Goal: Obtain resource: Download file/media

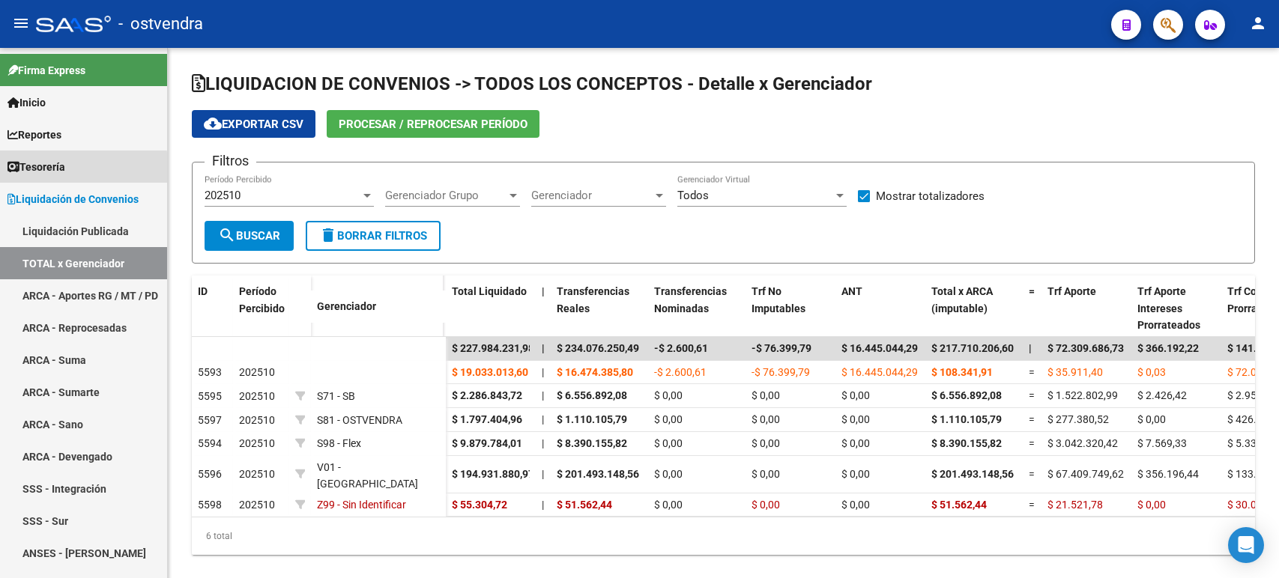
click at [73, 170] on link "Tesorería" at bounding box center [83, 167] width 167 height 32
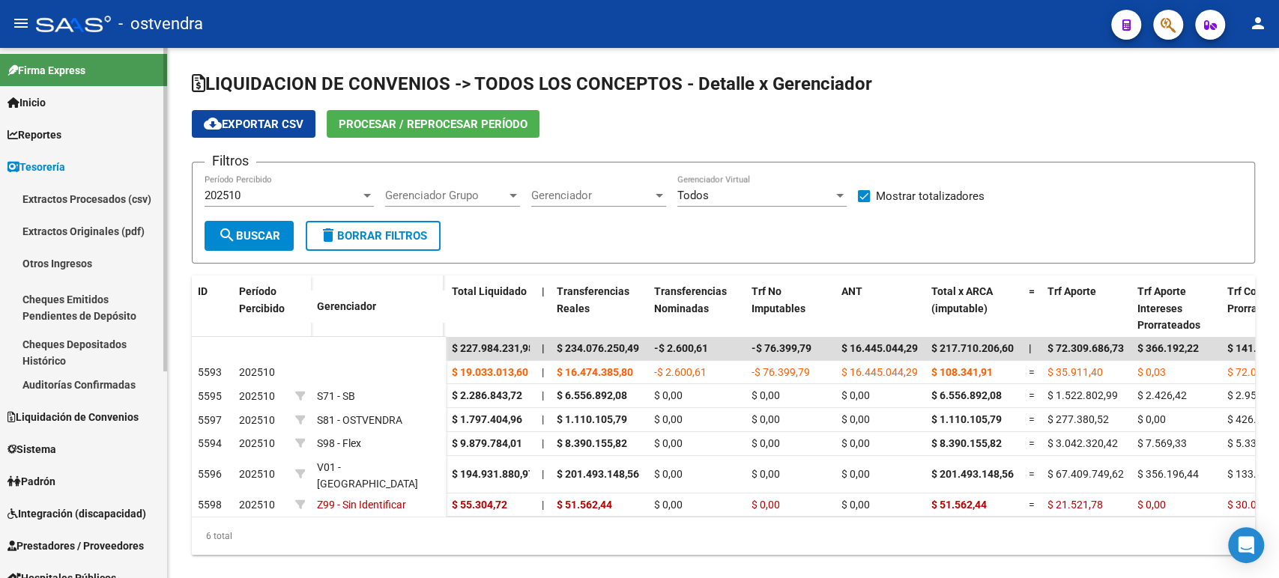
click at [85, 377] on link "Auditorías Confirmadas" at bounding box center [83, 385] width 167 height 32
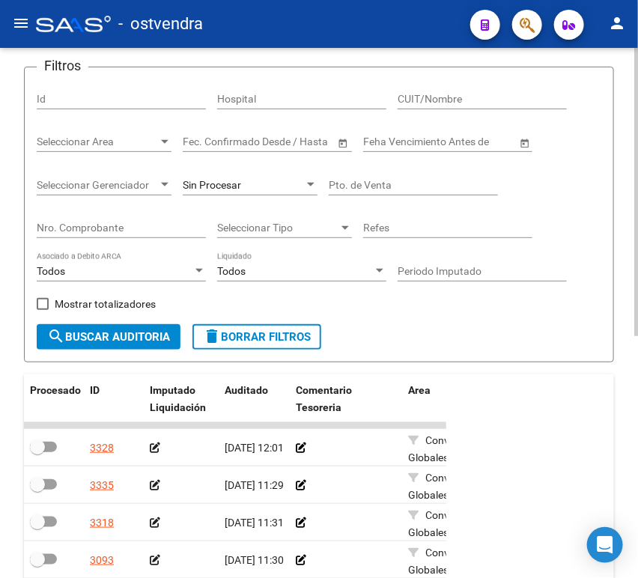
scroll to position [83, 0]
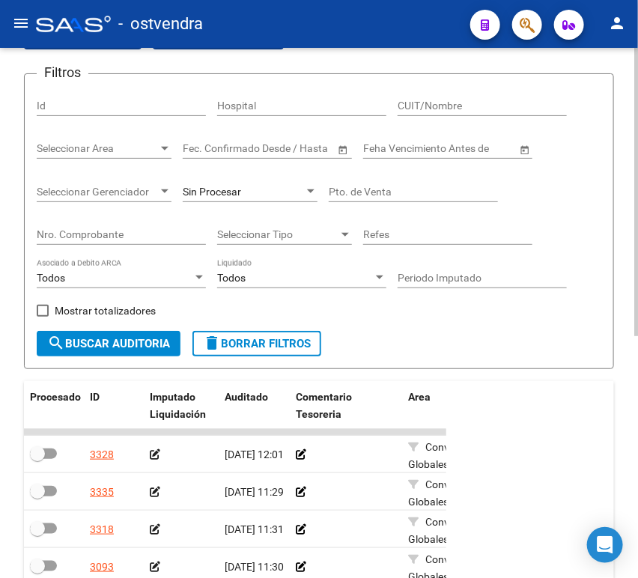
click at [103, 236] on input "Nro. Comprobante" at bounding box center [121, 234] width 169 height 13
click at [142, 235] on input "Nro. Comprobante" at bounding box center [121, 234] width 169 height 13
paste input "82238"
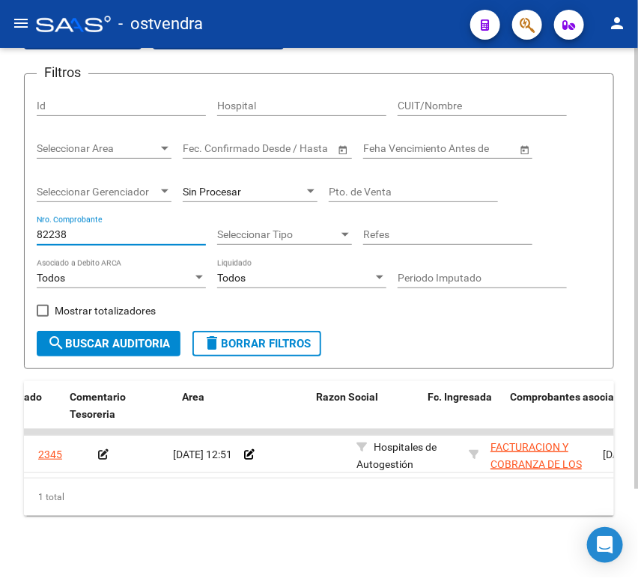
scroll to position [0, 0]
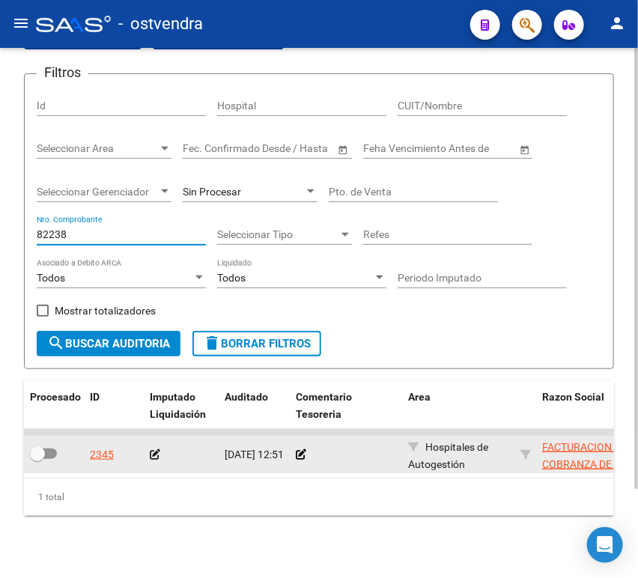
type input "82238"
click at [156, 452] on icon at bounding box center [155, 454] width 10 height 10
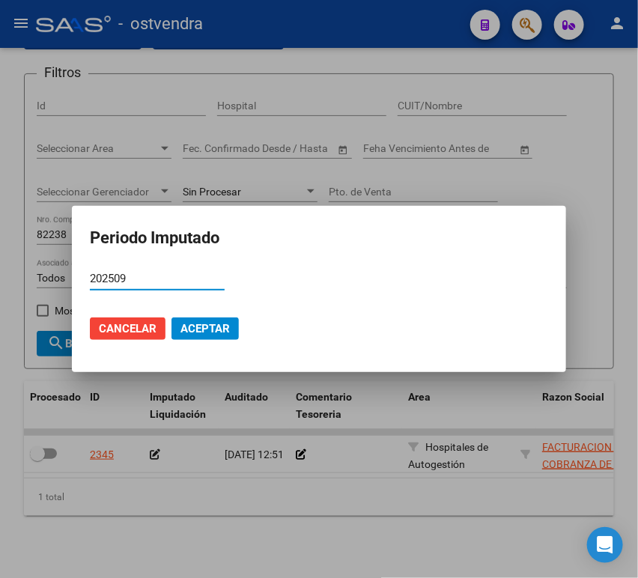
type input "202509"
click at [231, 340] on mat-dialog-actions "Cancelar Aceptar" at bounding box center [319, 328] width 458 height 51
click at [228, 330] on span "Aceptar" at bounding box center [205, 328] width 49 height 13
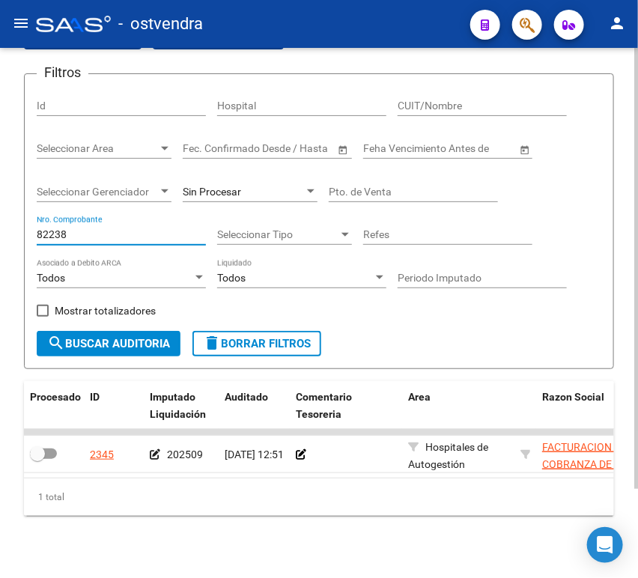
drag, startPoint x: 76, startPoint y: 228, endPoint x: 13, endPoint y: 230, distance: 62.2
click at [16, 231] on div "TESORERIA -> Auditorías Confirmadas cloud_download Exportar CSV Descarga Masiva…" at bounding box center [319, 276] width 638 height 623
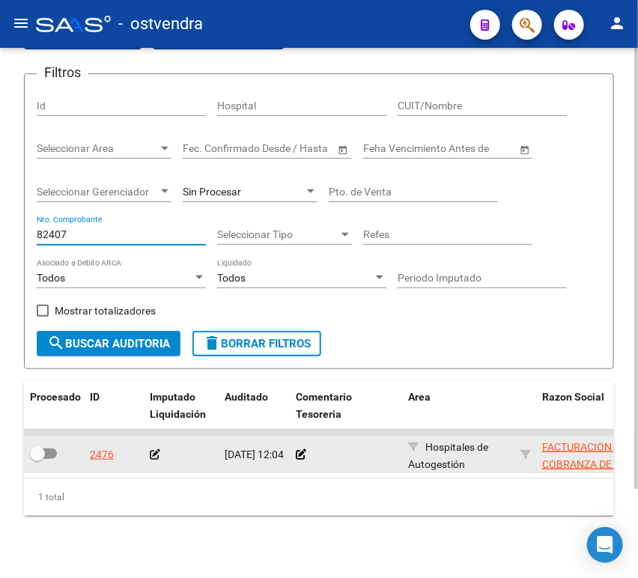
click at [154, 453] on icon at bounding box center [155, 454] width 10 height 10
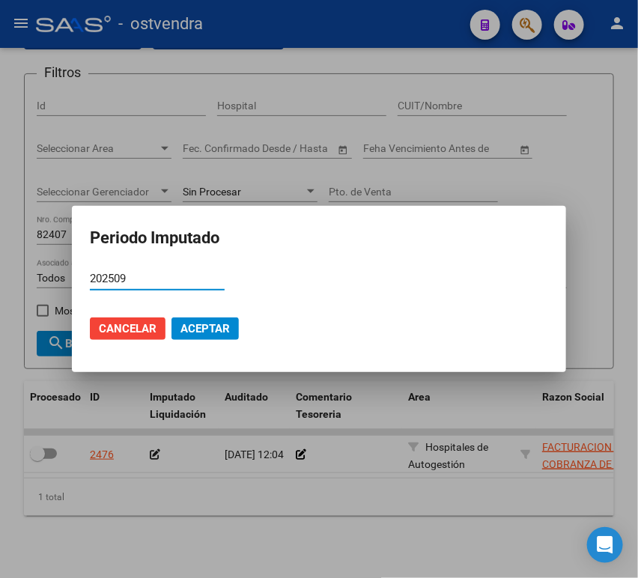
click at [210, 334] on span "Aceptar" at bounding box center [205, 328] width 49 height 13
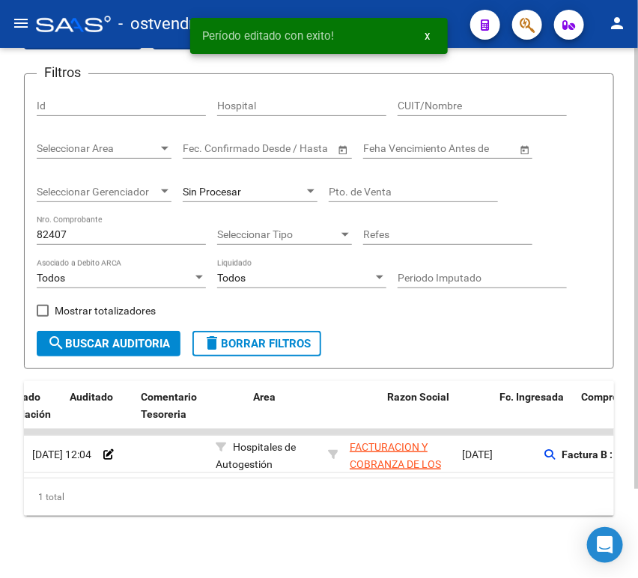
scroll to position [0, 96]
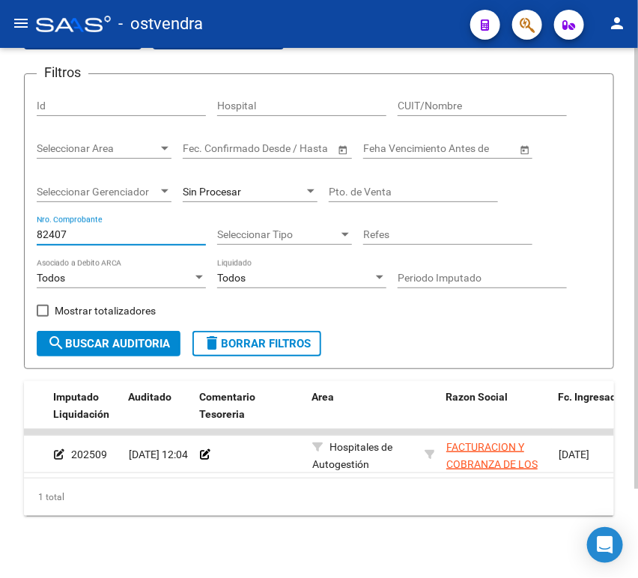
drag, startPoint x: 96, startPoint y: 237, endPoint x: 0, endPoint y: 238, distance: 95.9
click at [0, 238] on div "TESORERIA -> Auditorías Confirmadas cloud_download Exportar CSV Descarga Masiva…" at bounding box center [319, 276] width 638 height 623
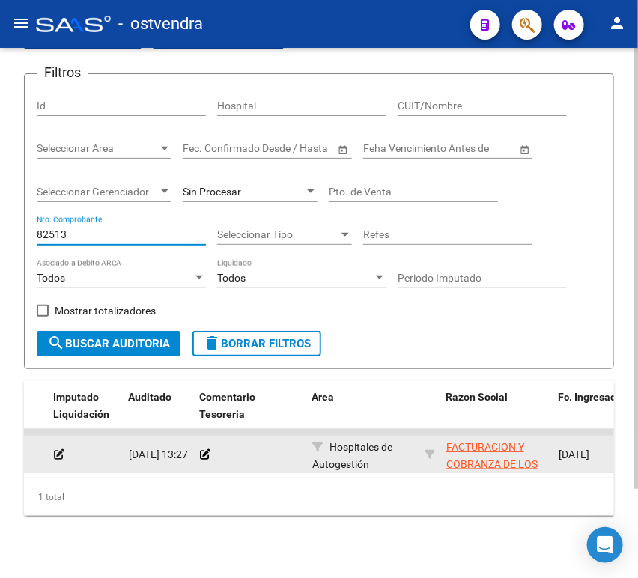
click at [58, 452] on icon at bounding box center [59, 454] width 10 height 10
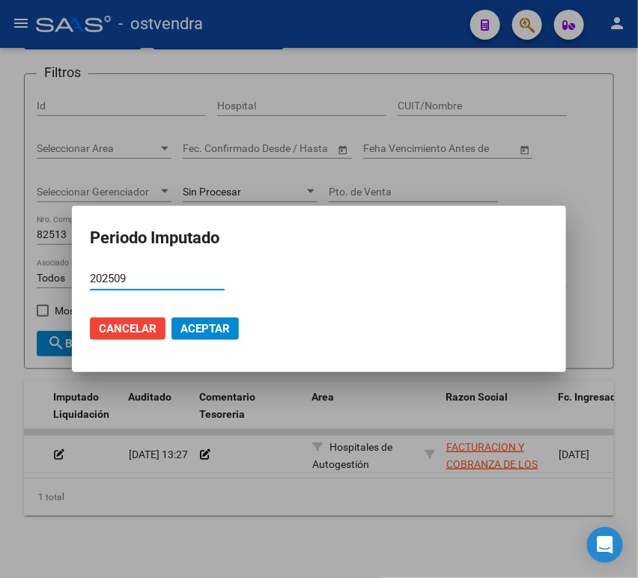
click at [204, 327] on span "Aceptar" at bounding box center [205, 328] width 49 height 13
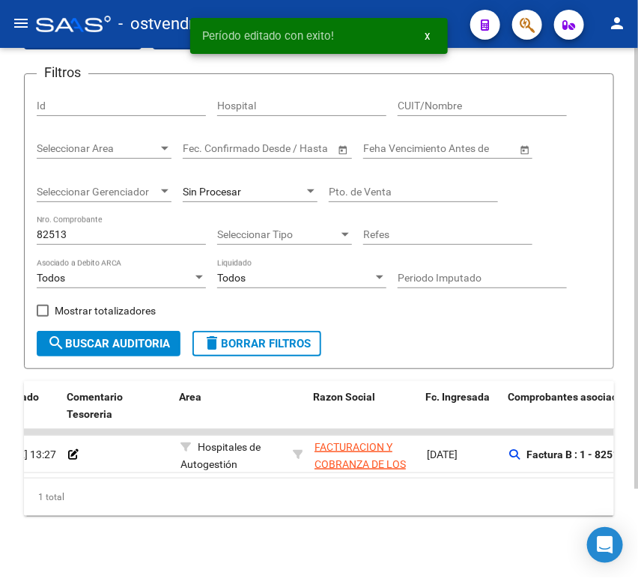
scroll to position [0, 228]
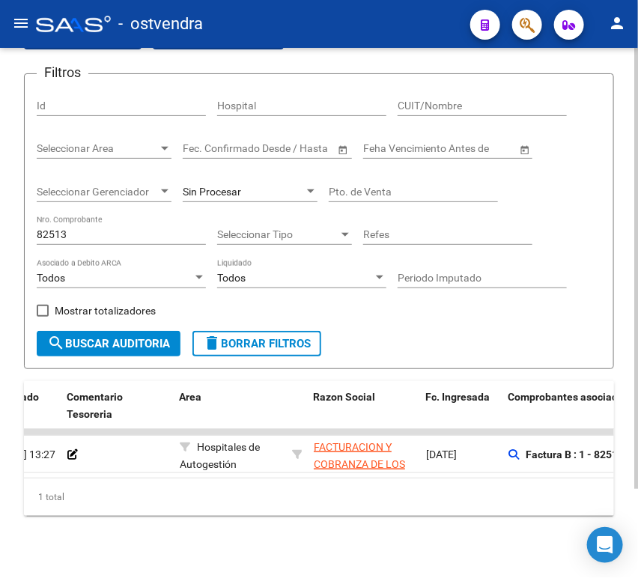
drag, startPoint x: 95, startPoint y: 228, endPoint x: 43, endPoint y: 227, distance: 51.7
click at [43, 227] on div "82513 Nro. Comprobante" at bounding box center [121, 230] width 169 height 30
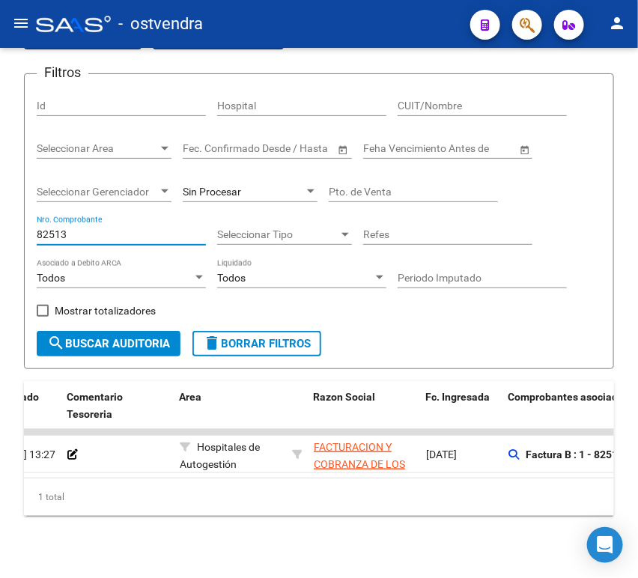
drag, startPoint x: 79, startPoint y: 237, endPoint x: -1, endPoint y: 237, distance: 79.4
click at [0, 237] on html "menu - ostvendra person Firma Express Inicio Calendario SSS Instructivos Contac…" at bounding box center [319, 289] width 638 height 578
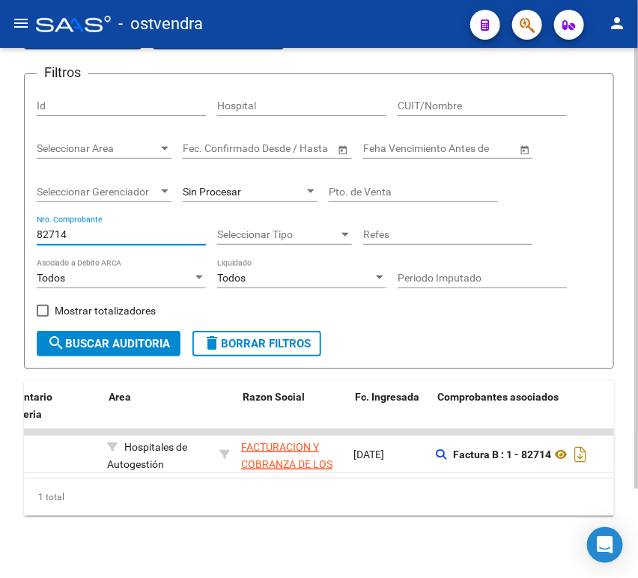
scroll to position [0, 245]
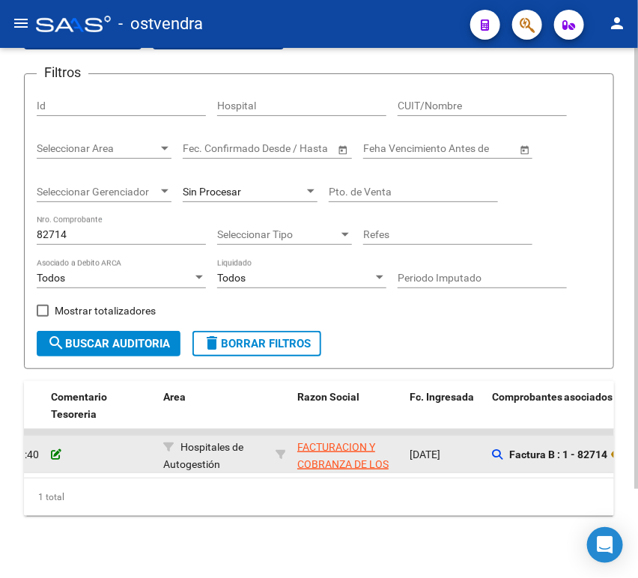
click at [55, 452] on icon at bounding box center [56, 454] width 10 height 10
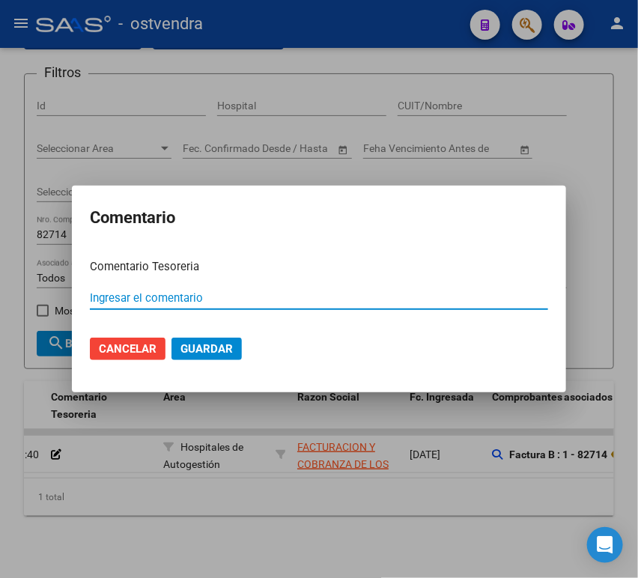
click at [194, 304] on input "Ingresar el comentario" at bounding box center [319, 297] width 458 height 13
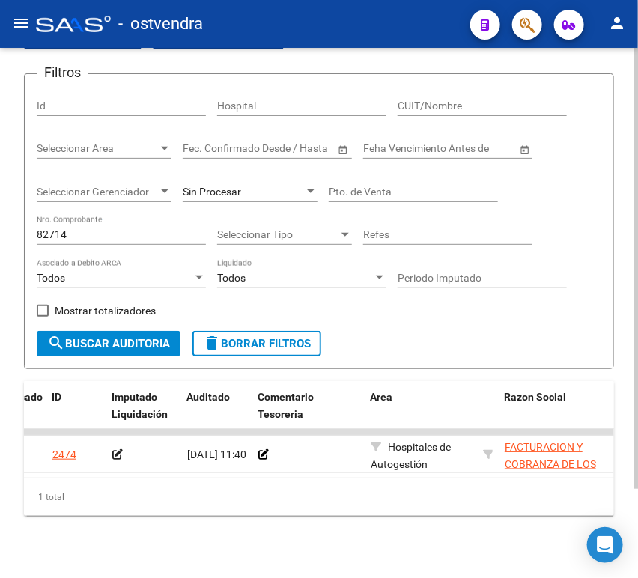
scroll to position [0, 4]
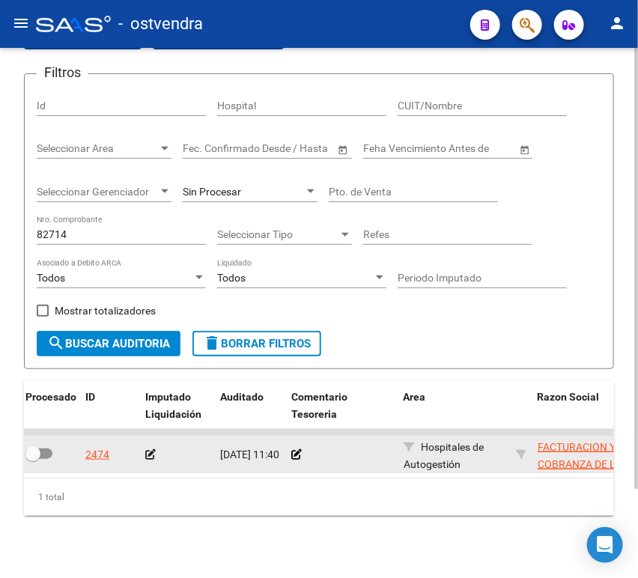
click at [154, 455] on icon at bounding box center [150, 454] width 10 height 10
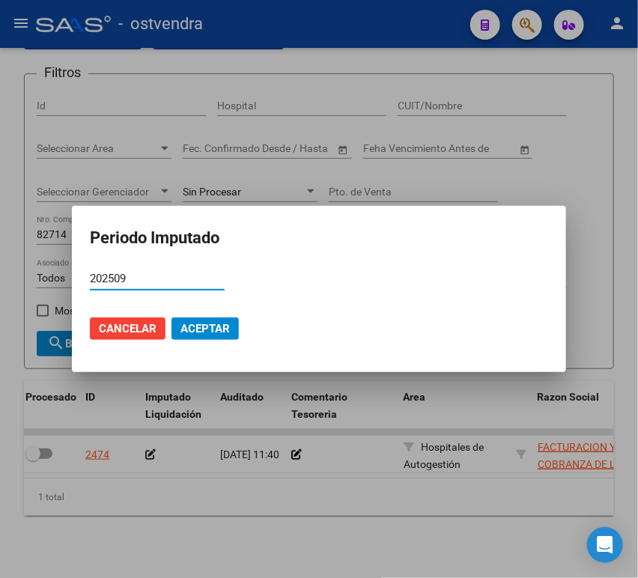
click at [209, 336] on button "Aceptar" at bounding box center [205, 329] width 67 height 22
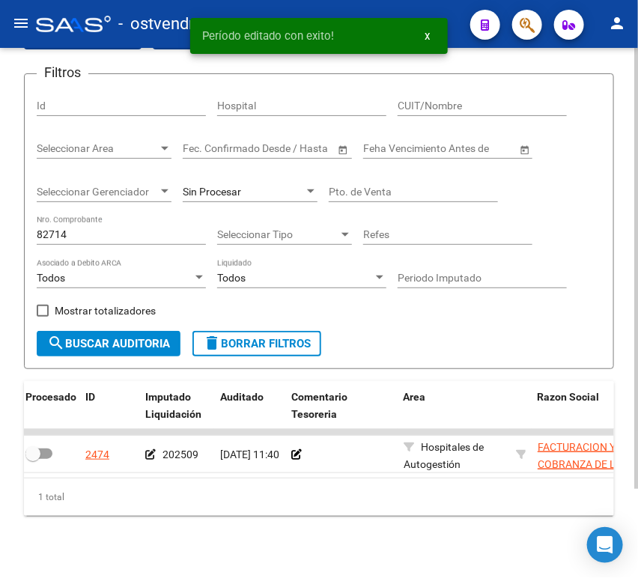
drag, startPoint x: 103, startPoint y: 243, endPoint x: 81, endPoint y: 239, distance: 22.8
click at [84, 240] on div "82714 Nro. Comprobante" at bounding box center [121, 230] width 169 height 30
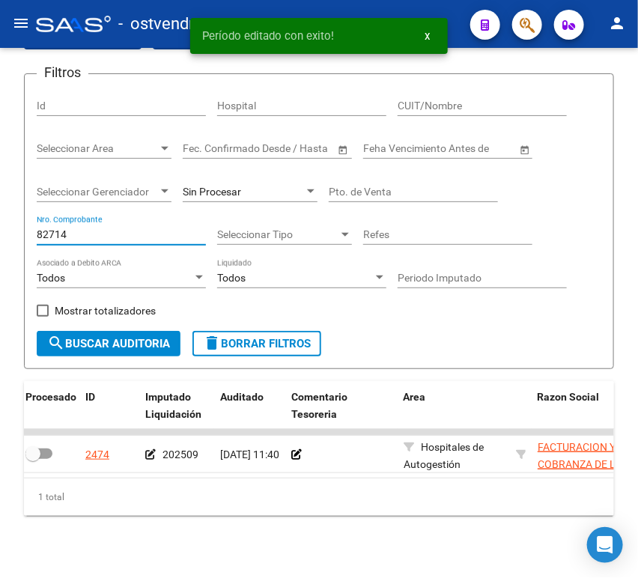
drag, startPoint x: 80, startPoint y: 232, endPoint x: -1, endPoint y: 236, distance: 81.0
click at [0, 236] on html "menu - ostvendra person Firma Express Inicio Calendario SSS Instructivos Contac…" at bounding box center [319, 289] width 638 height 578
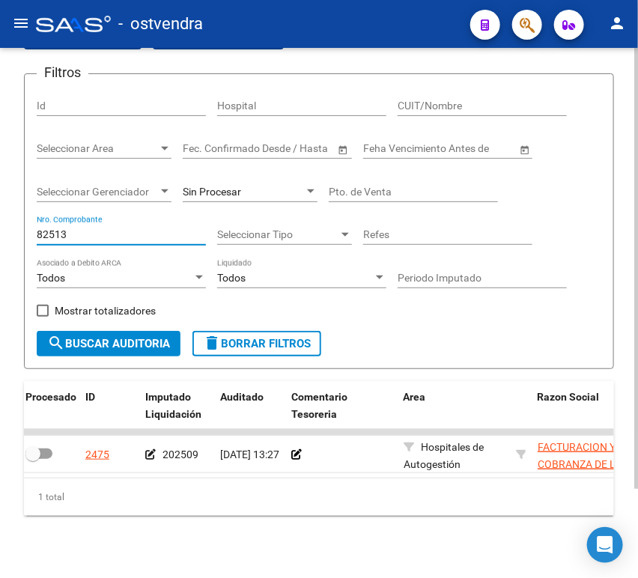
click at [130, 229] on input "82513" at bounding box center [121, 234] width 169 height 13
drag, startPoint x: 130, startPoint y: 228, endPoint x: 36, endPoint y: 215, distance: 94.5
click at [37, 215] on div "82513 Nro. Comprobante" at bounding box center [121, 230] width 169 height 30
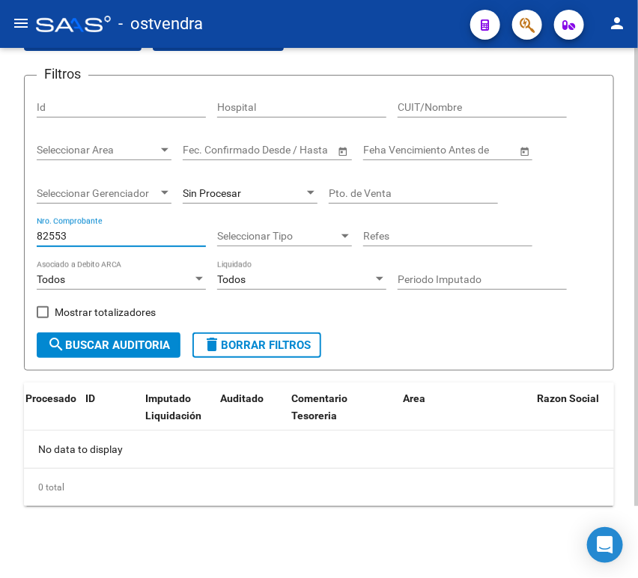
scroll to position [82, 0]
click at [54, 237] on input "82553" at bounding box center [121, 236] width 169 height 13
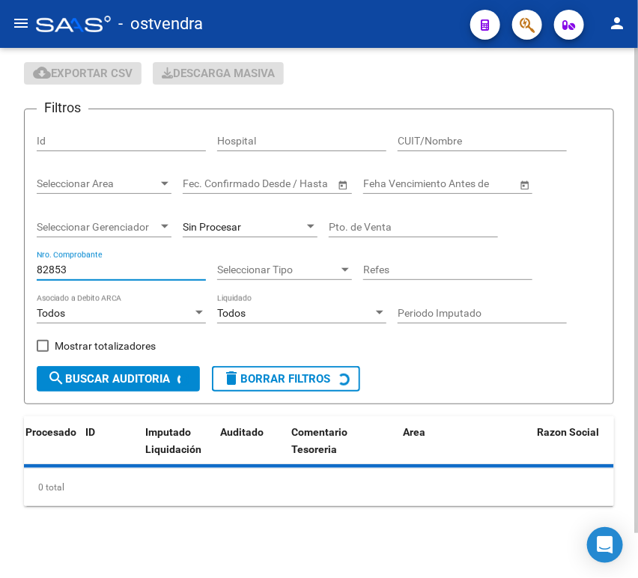
scroll to position [83, 0]
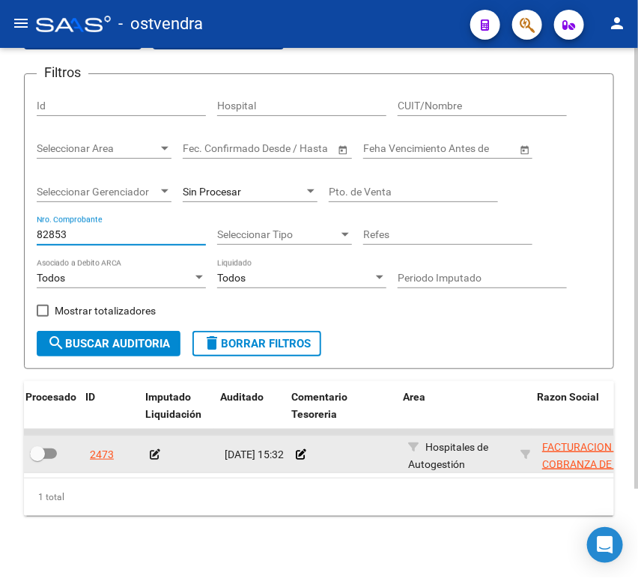
type input "82853"
click at [156, 460] on icon at bounding box center [155, 454] width 10 height 10
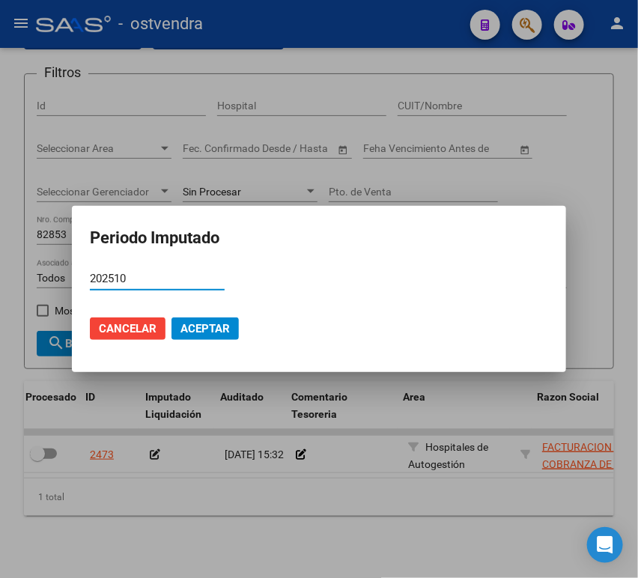
type input "202510"
click at [206, 328] on span "Aceptar" at bounding box center [205, 328] width 49 height 13
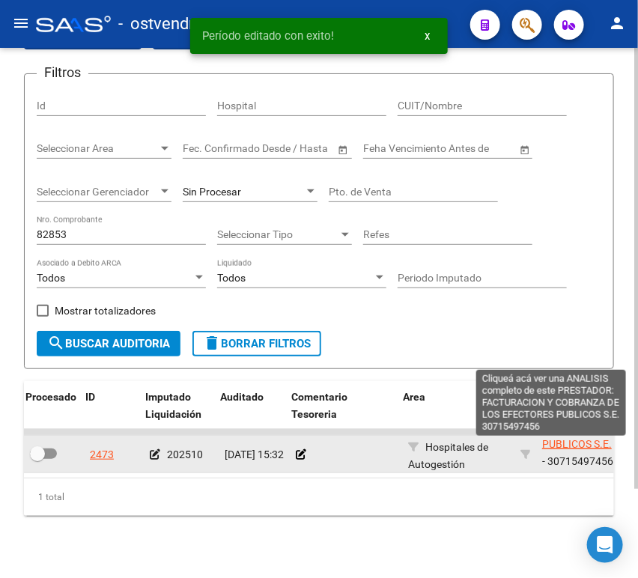
scroll to position [0, 0]
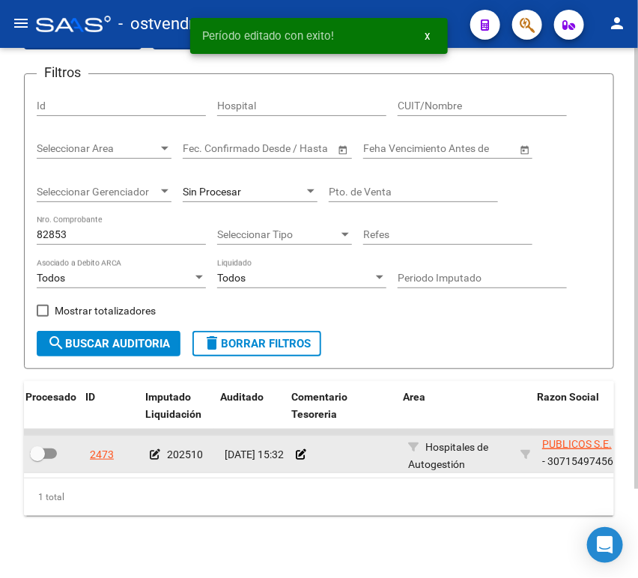
drag, startPoint x: 539, startPoint y: 448, endPoint x: 611, endPoint y: 473, distance: 76.0
click at [611, 473] on datatable-body-cell "FACTURACION Y COBRANZA DE LOS EFECTORES PUBLICOS S.E. - 30715497456" at bounding box center [592, 454] width 112 height 37
click at [589, 457] on div "FACTURACION Y COBRANZA DE LOS EFECTORES PUBLICOS S.E. - 30715497456" at bounding box center [592, 454] width 100 height 31
click at [589, 456] on div "FACTURACION Y COBRANZA DE LOS EFECTORES PUBLICOS S.E. - 30715497456" at bounding box center [592, 454] width 100 height 31
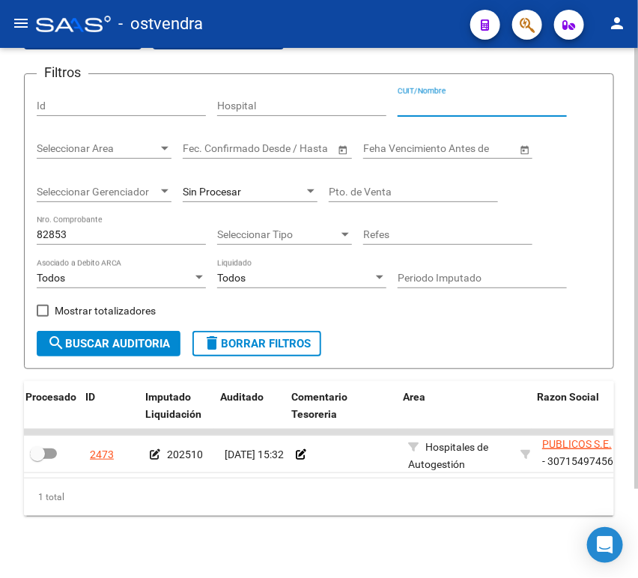
click at [444, 100] on input "CUIT/Nombre" at bounding box center [482, 106] width 169 height 13
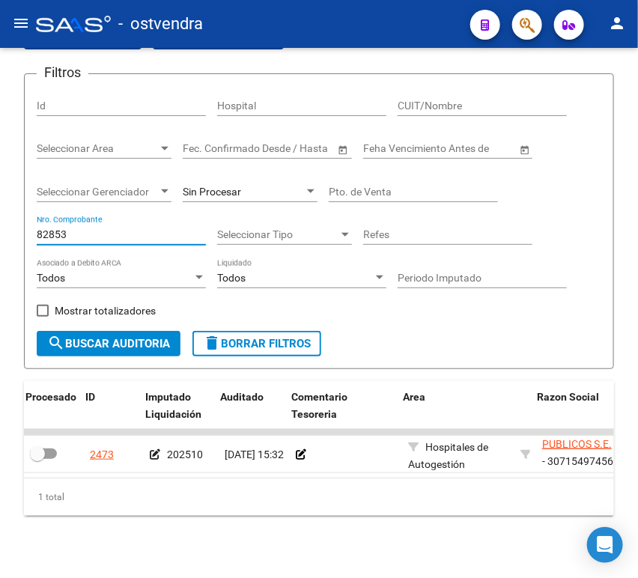
drag, startPoint x: 106, startPoint y: 236, endPoint x: -1, endPoint y: 234, distance: 106.4
click at [0, 234] on html "menu - ostvendra person Firma Express Inicio Calendario SSS Instructivos Contac…" at bounding box center [319, 289] width 638 height 578
paste input "238"
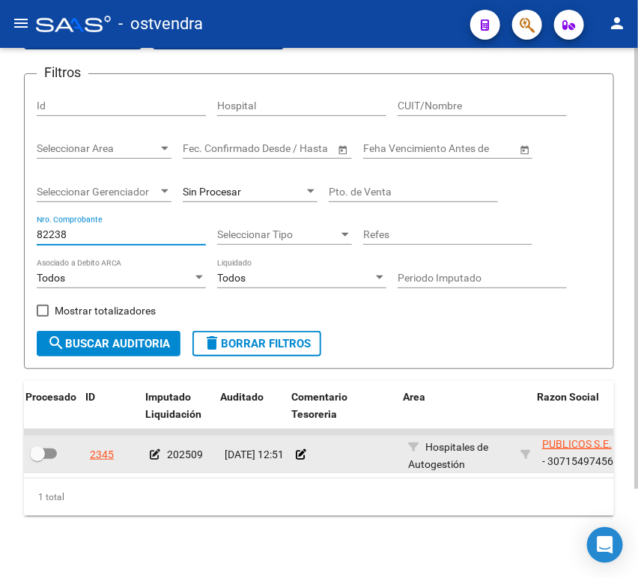
type input "82238"
click at [152, 460] on icon at bounding box center [155, 454] width 10 height 10
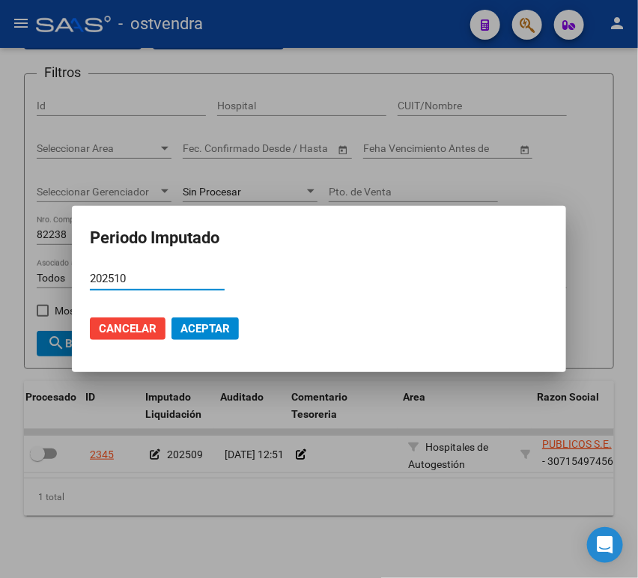
type input "202510"
click at [198, 330] on span "Aceptar" at bounding box center [205, 328] width 49 height 13
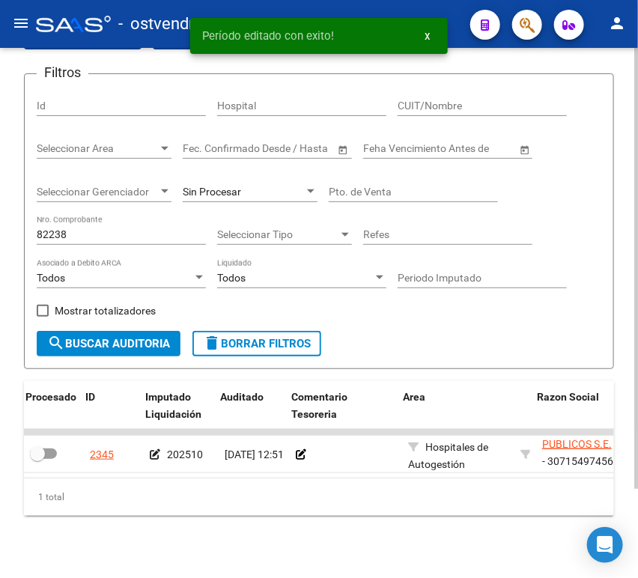
drag, startPoint x: 84, startPoint y: 229, endPoint x: 73, endPoint y: 230, distance: 10.5
click at [75, 230] on div "82238 Nro. Comprobante" at bounding box center [121, 230] width 169 height 30
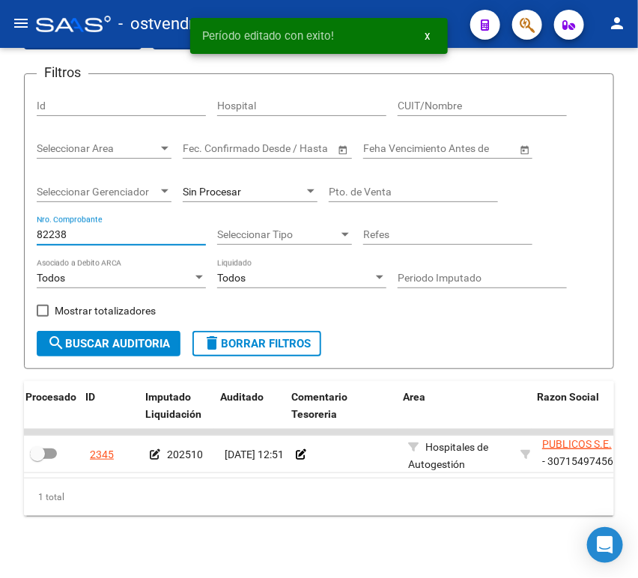
drag, startPoint x: 79, startPoint y: 231, endPoint x: -1, endPoint y: 238, distance: 79.7
click at [0, 238] on html "menu - ostvendra person Firma Express Inicio Calendario SSS Instructivos Contac…" at bounding box center [319, 289] width 638 height 578
paste input "407"
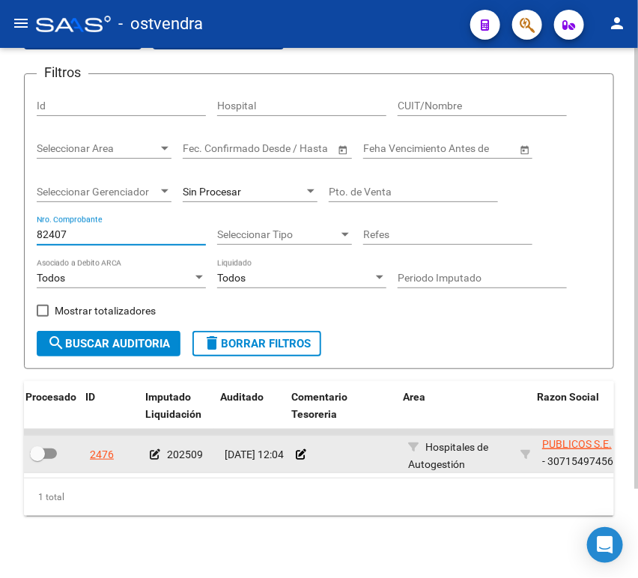
type input "82407"
click at [157, 453] on icon at bounding box center [155, 454] width 10 height 10
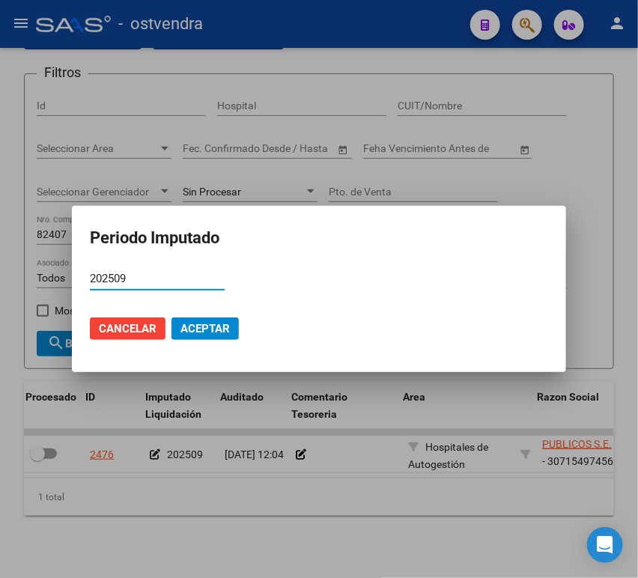
drag, startPoint x: 174, startPoint y: 281, endPoint x: 116, endPoint y: 280, distance: 57.7
click at [116, 280] on input "202509" at bounding box center [157, 278] width 135 height 13
type input "202510"
click at [210, 328] on span "Aceptar" at bounding box center [205, 328] width 49 height 13
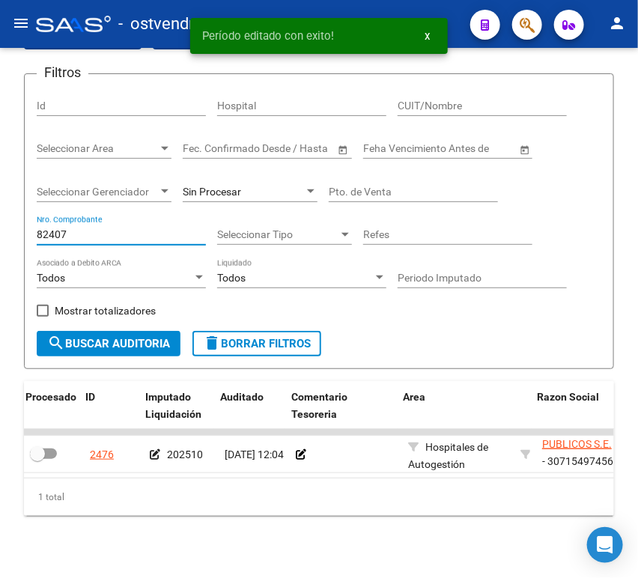
drag, startPoint x: 77, startPoint y: 230, endPoint x: -1, endPoint y: 236, distance: 78.1
click at [0, 236] on html "menu - ostvendra person Firma Express Inicio Calendario SSS Instructivos Contac…" at bounding box center [319, 289] width 638 height 578
paste input "513"
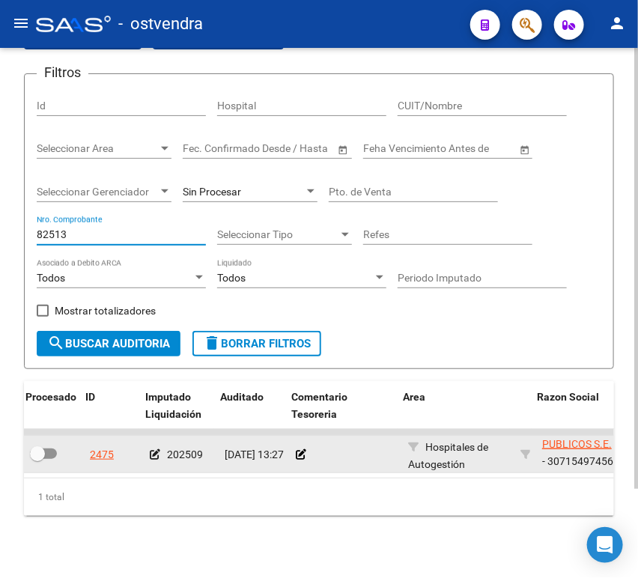
type input "82513"
click at [153, 454] on icon at bounding box center [155, 454] width 10 height 10
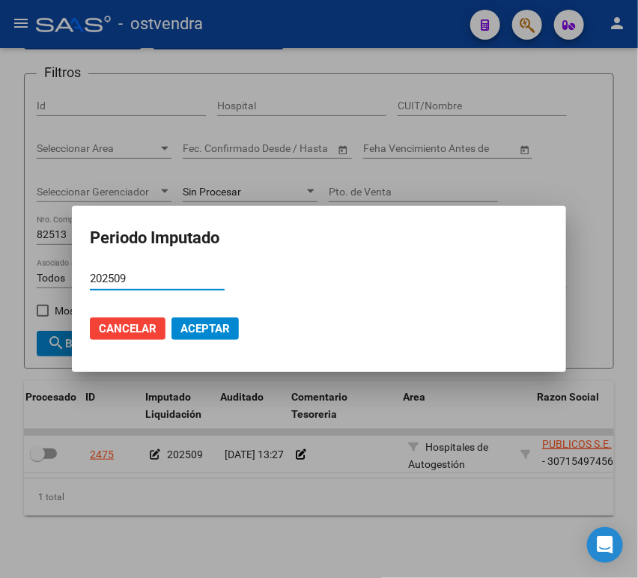
drag, startPoint x: 162, startPoint y: 284, endPoint x: 115, endPoint y: 275, distance: 48.0
click at [115, 275] on input "202509" at bounding box center [157, 278] width 135 height 13
type input "202510"
click at [197, 328] on span "Aceptar" at bounding box center [205, 328] width 49 height 13
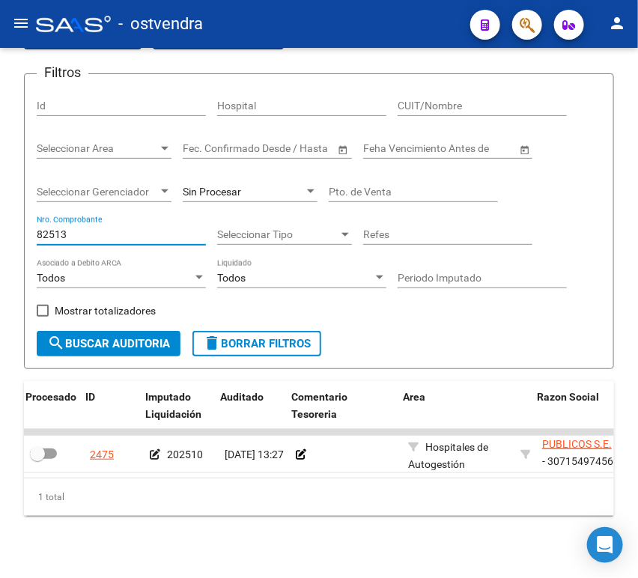
drag, startPoint x: 101, startPoint y: 237, endPoint x: -1, endPoint y: 244, distance: 102.1
click at [0, 244] on html "menu - ostvendra person Firma Express Inicio Calendario SSS Instructivos Contac…" at bounding box center [319, 289] width 638 height 578
paste input "714"
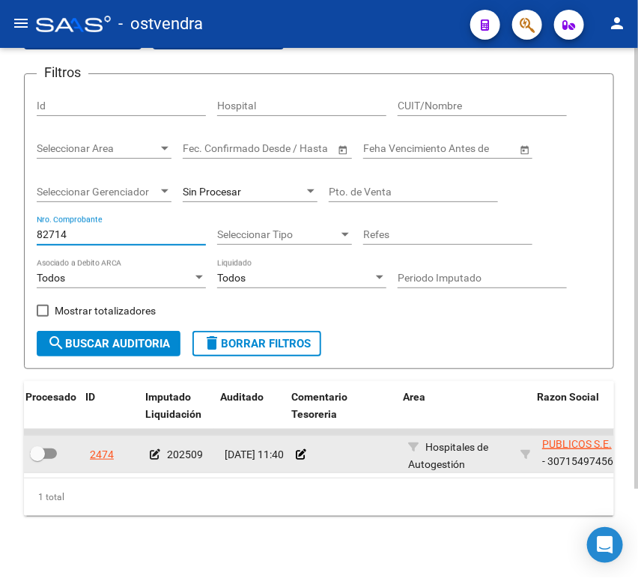
type input "82714"
click at [151, 454] on icon at bounding box center [155, 454] width 10 height 10
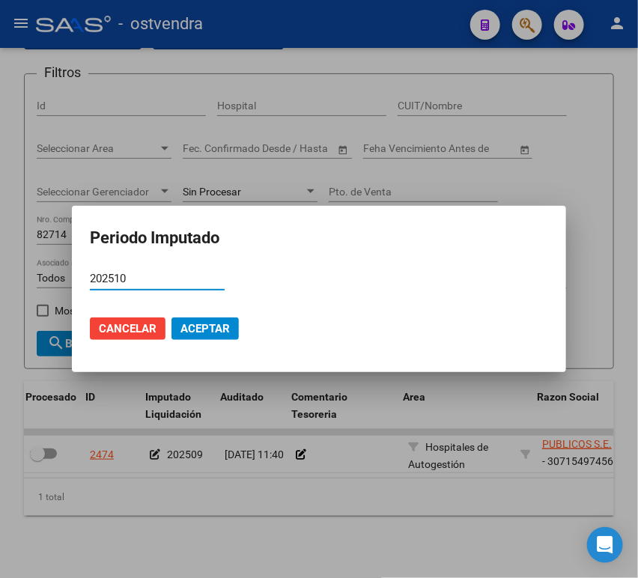
type input "202510"
click at [198, 333] on span "Aceptar" at bounding box center [205, 328] width 49 height 13
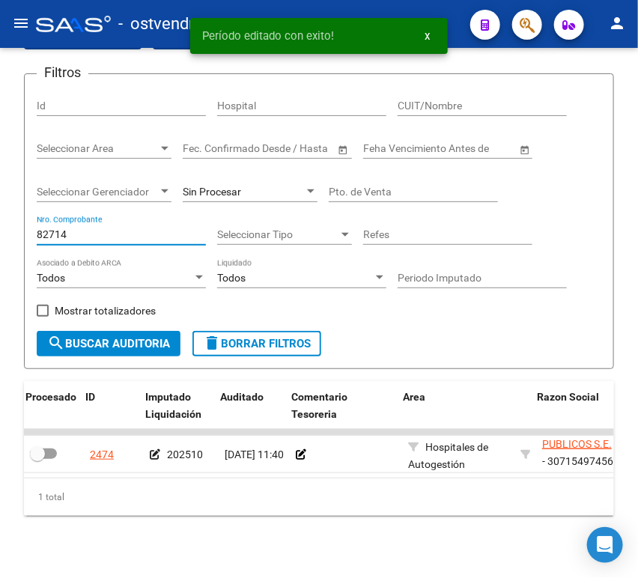
drag, startPoint x: 133, startPoint y: 232, endPoint x: -1, endPoint y: 234, distance: 134.1
click at [0, 234] on html "menu - ostvendra person Firma Express Inicio Calendario SSS Instructivos Contac…" at bounding box center [319, 289] width 638 height 578
paste input "853"
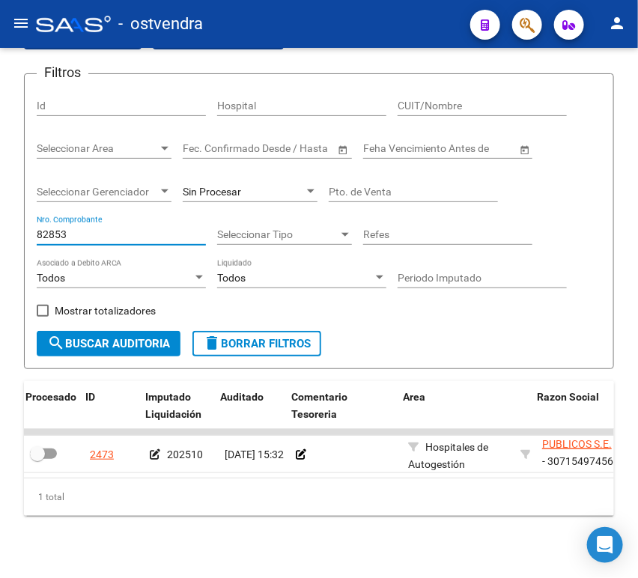
drag, startPoint x: 126, startPoint y: 240, endPoint x: -1, endPoint y: 250, distance: 127.0
click at [0, 250] on html "menu - ostvendra person Firma Express Inicio Calendario SSS Instructivos Contac…" at bounding box center [319, 289] width 638 height 578
paste input "919"
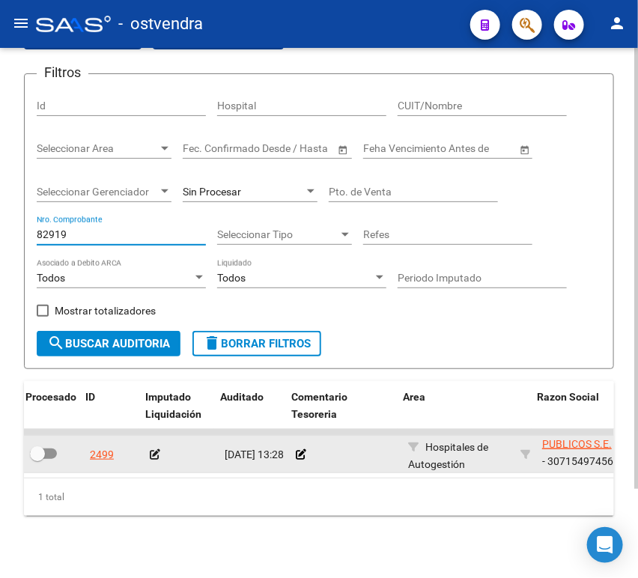
click at [152, 449] on app-auditoria-edit-perido at bounding box center [155, 455] width 10 height 12
click at [154, 449] on icon at bounding box center [155, 454] width 10 height 10
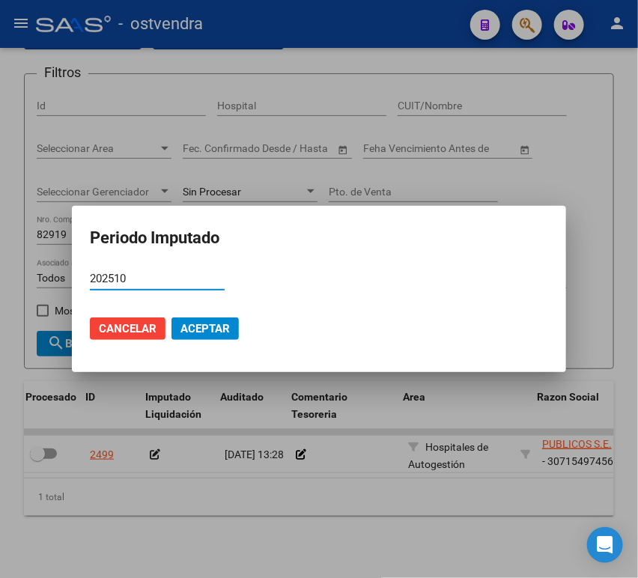
click at [205, 329] on span "Aceptar" at bounding box center [205, 328] width 49 height 13
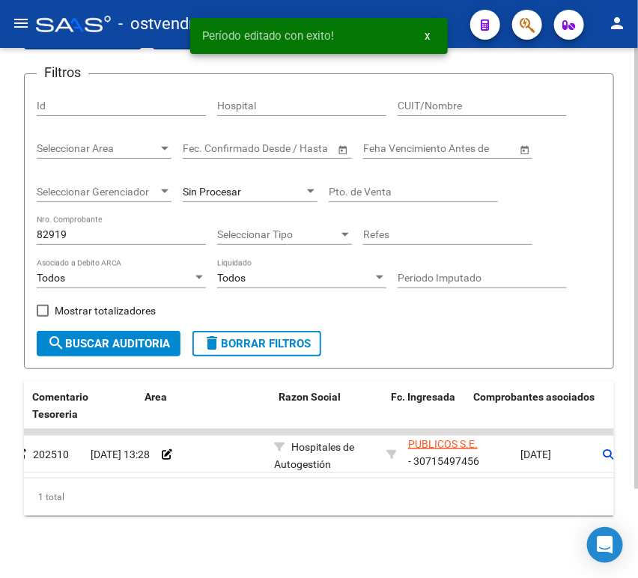
scroll to position [0, 9]
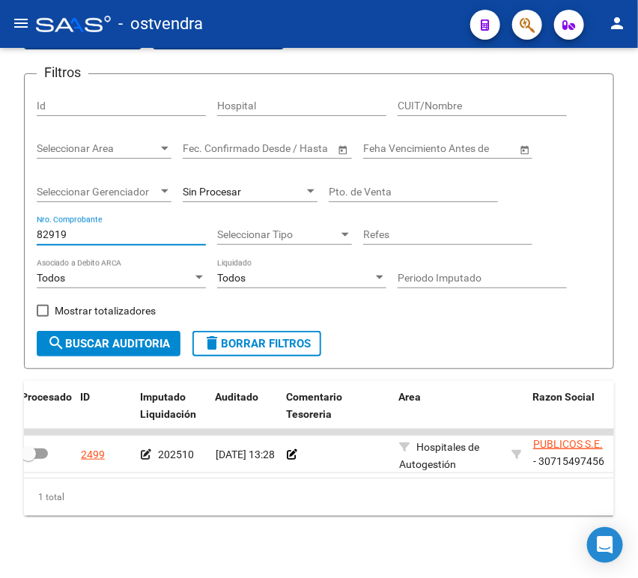
drag, startPoint x: 94, startPoint y: 237, endPoint x: -1, endPoint y: 243, distance: 95.3
click at [0, 243] on html "menu - ostvendra person Firma Express Inicio Calendario SSS Instructivos Contac…" at bounding box center [319, 289] width 638 height 578
paste input "95"
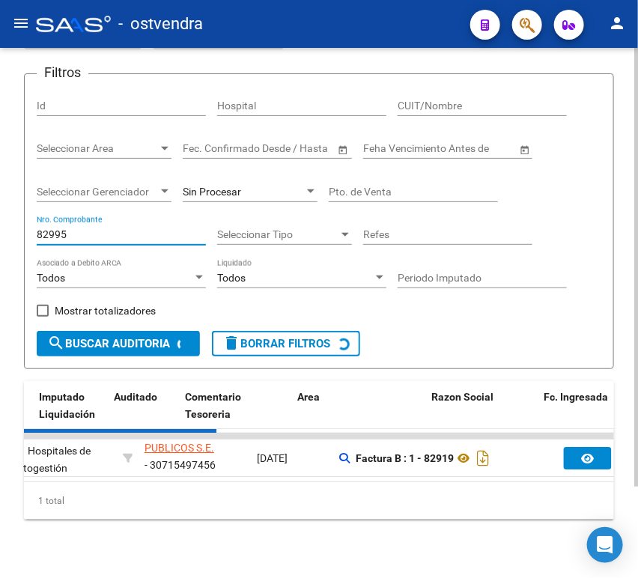
scroll to position [0, 0]
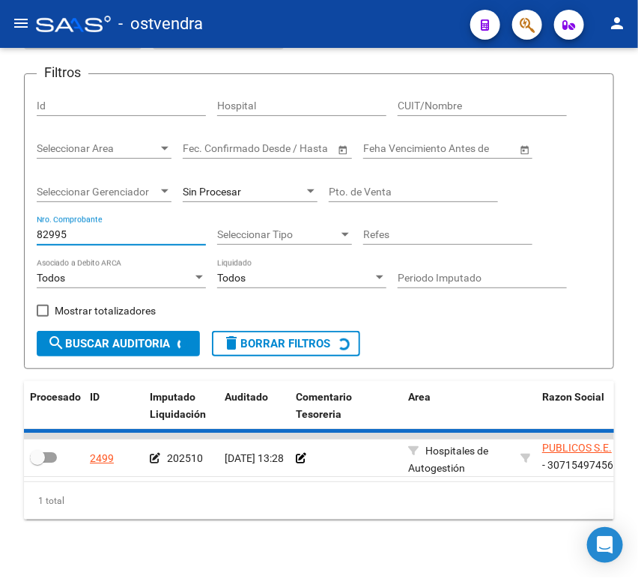
type input "82995"
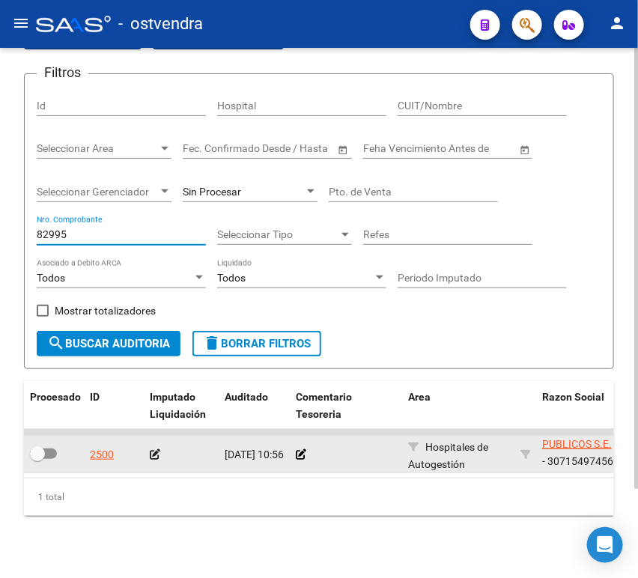
click at [154, 449] on icon at bounding box center [155, 454] width 10 height 10
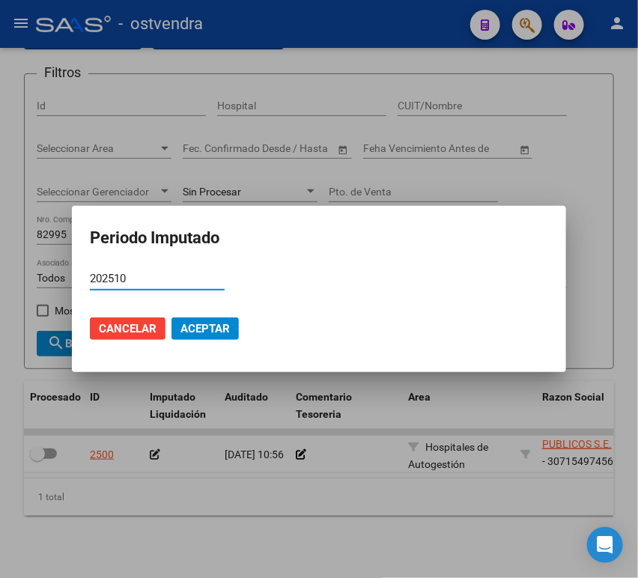
click at [190, 323] on span "Aceptar" at bounding box center [205, 328] width 49 height 13
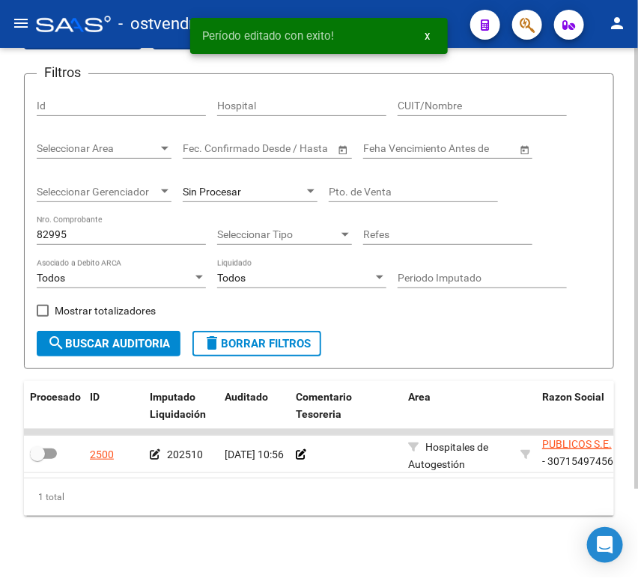
click at [426, 282] on input "Periodo Imputado" at bounding box center [482, 278] width 169 height 13
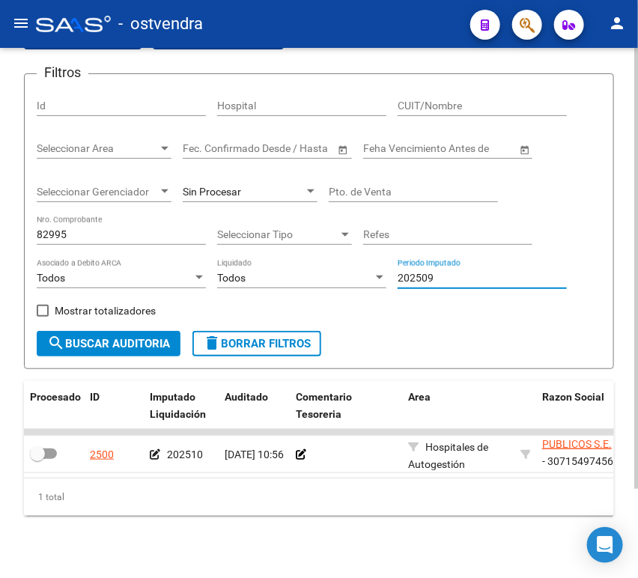
type input "202509"
drag, startPoint x: 163, startPoint y: 229, endPoint x: 7, endPoint y: 235, distance: 156.7
click at [15, 233] on div "TESORERIA -> Auditorías Confirmadas cloud_download Exportar CSV Descarga Masiva…" at bounding box center [319, 276] width 638 height 623
click at [236, 280] on span "Todos" at bounding box center [231, 278] width 28 height 12
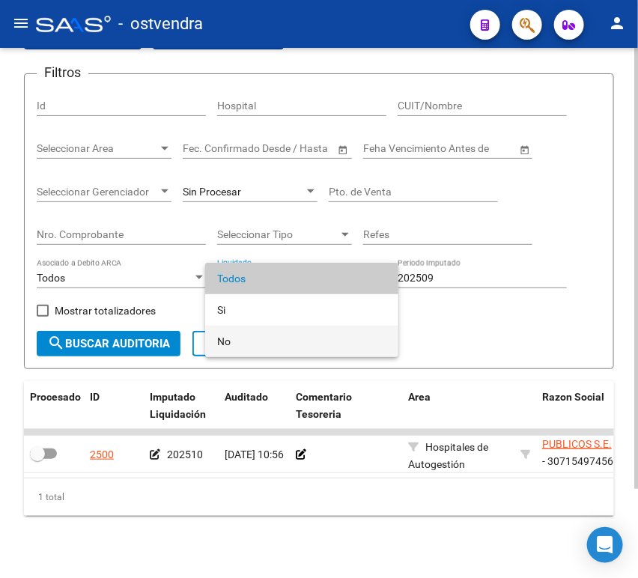
click at [243, 330] on span "No" at bounding box center [301, 341] width 169 height 31
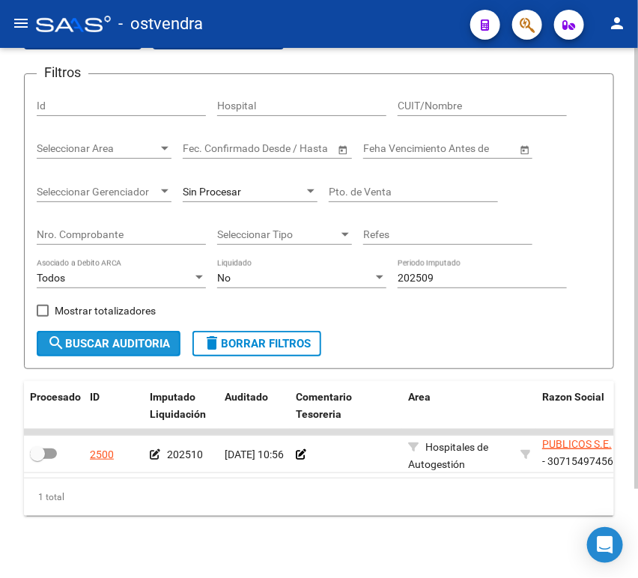
click at [68, 343] on span "search Buscar Auditoria" at bounding box center [108, 343] width 123 height 13
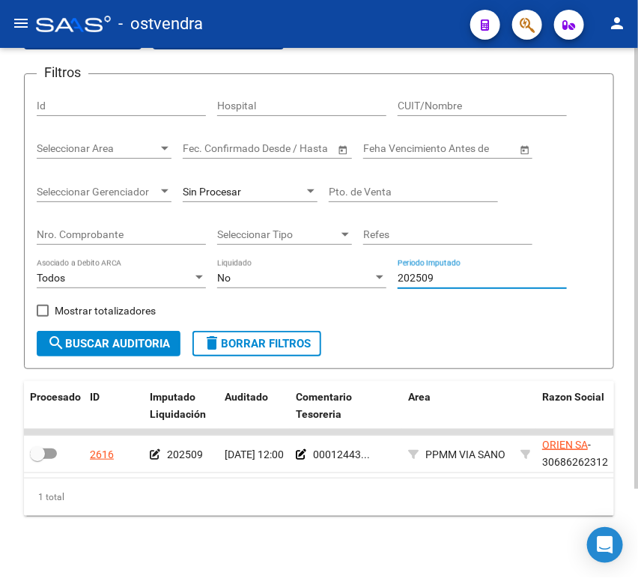
drag, startPoint x: 485, startPoint y: 282, endPoint x: 422, endPoint y: 283, distance: 63.7
click at [422, 283] on input "202509" at bounding box center [482, 278] width 169 height 13
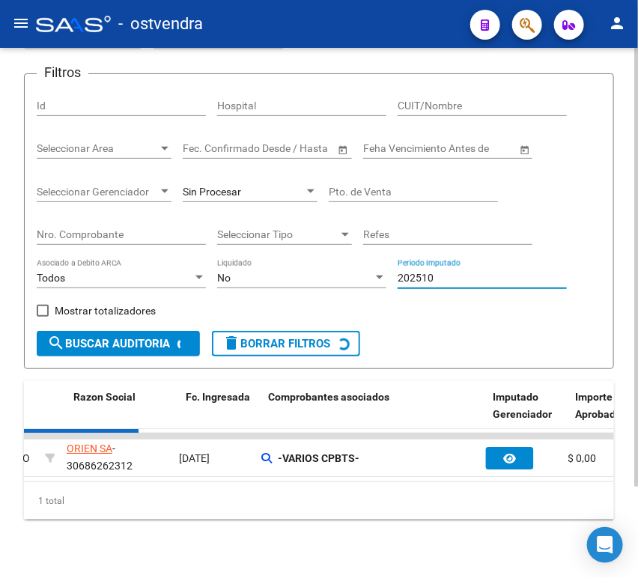
scroll to position [0, 459]
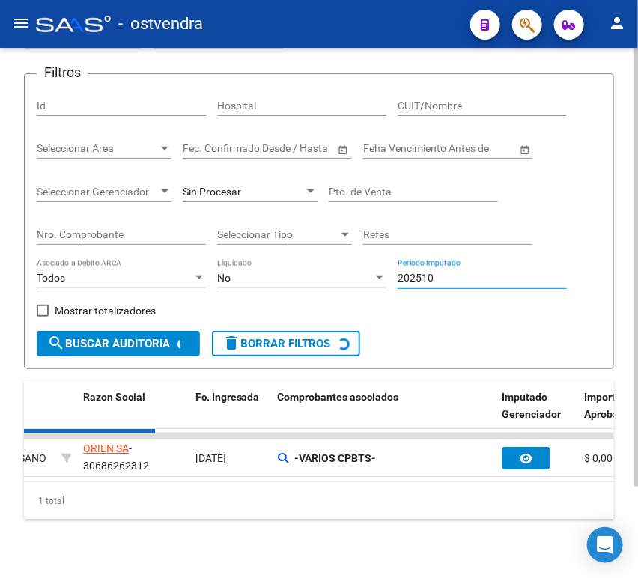
type input "202510"
click at [330, 276] on div "No" at bounding box center [295, 278] width 156 height 13
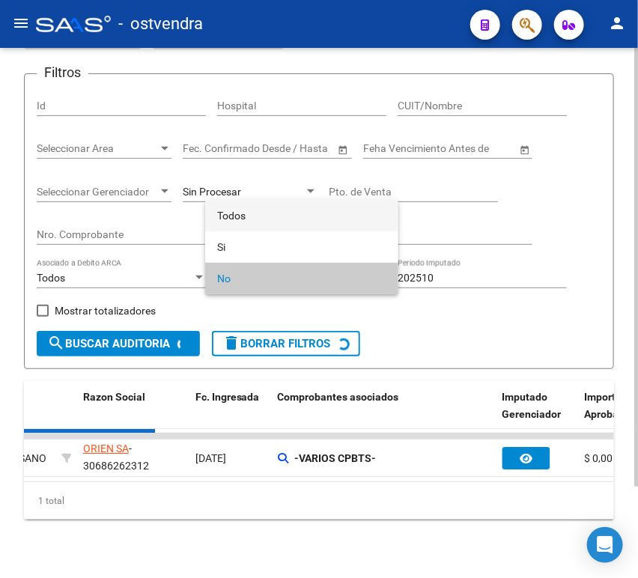
click at [264, 211] on span "Todos" at bounding box center [301, 215] width 169 height 31
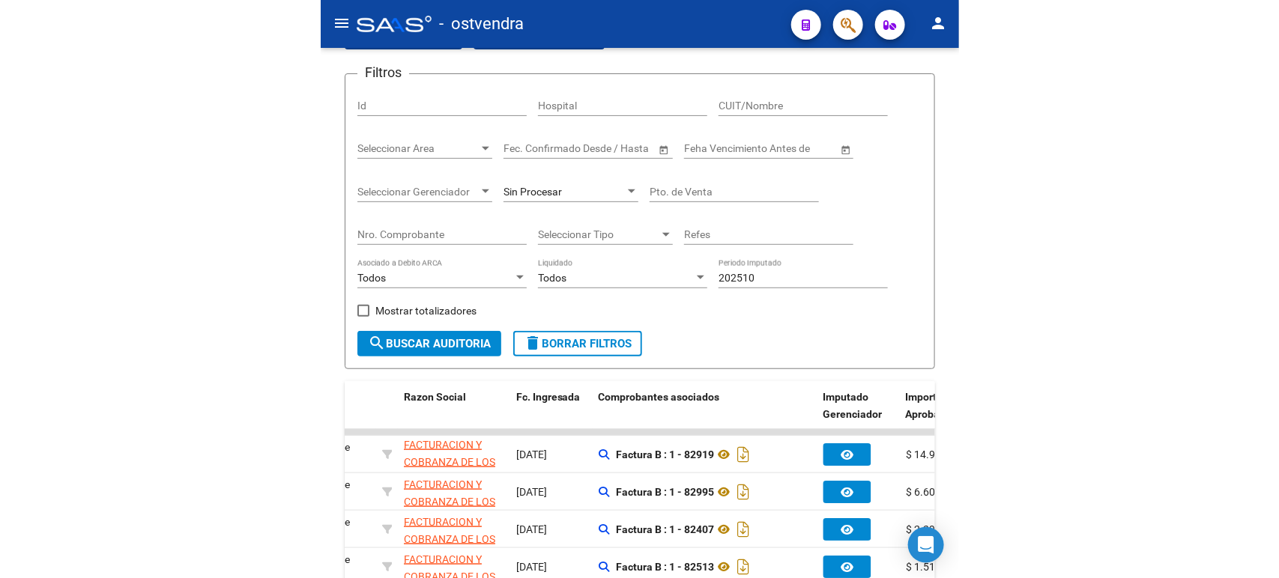
scroll to position [54, 0]
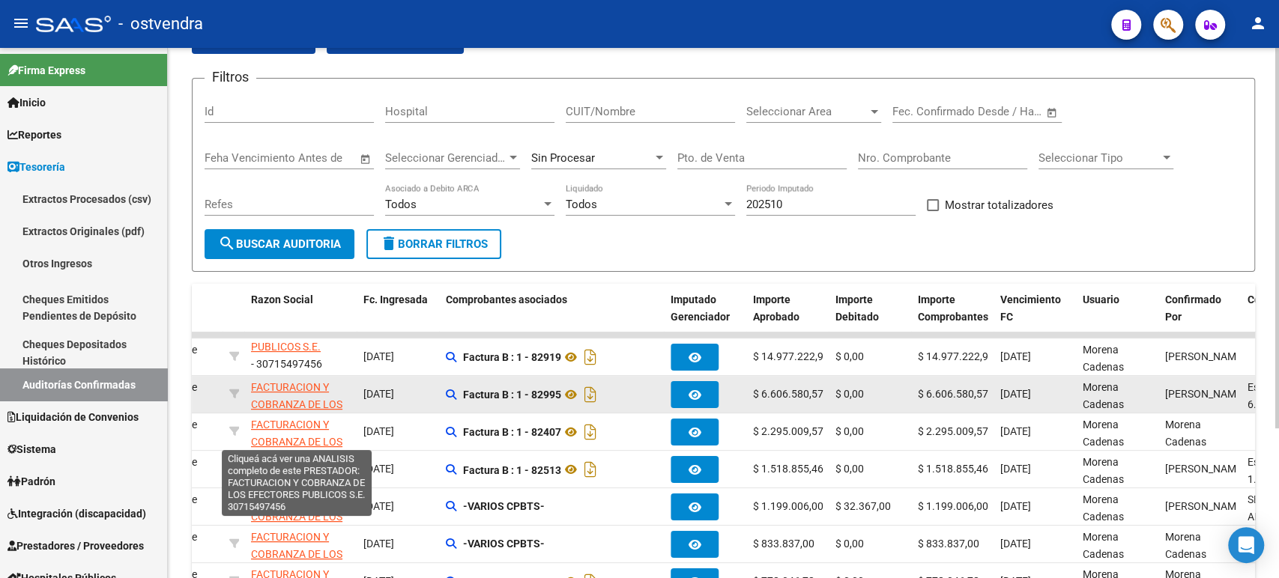
click at [294, 388] on span "FACTURACION Y COBRANZA DE LOS EFECTORES PUBLICOS S.E." at bounding box center [296, 412] width 91 height 63
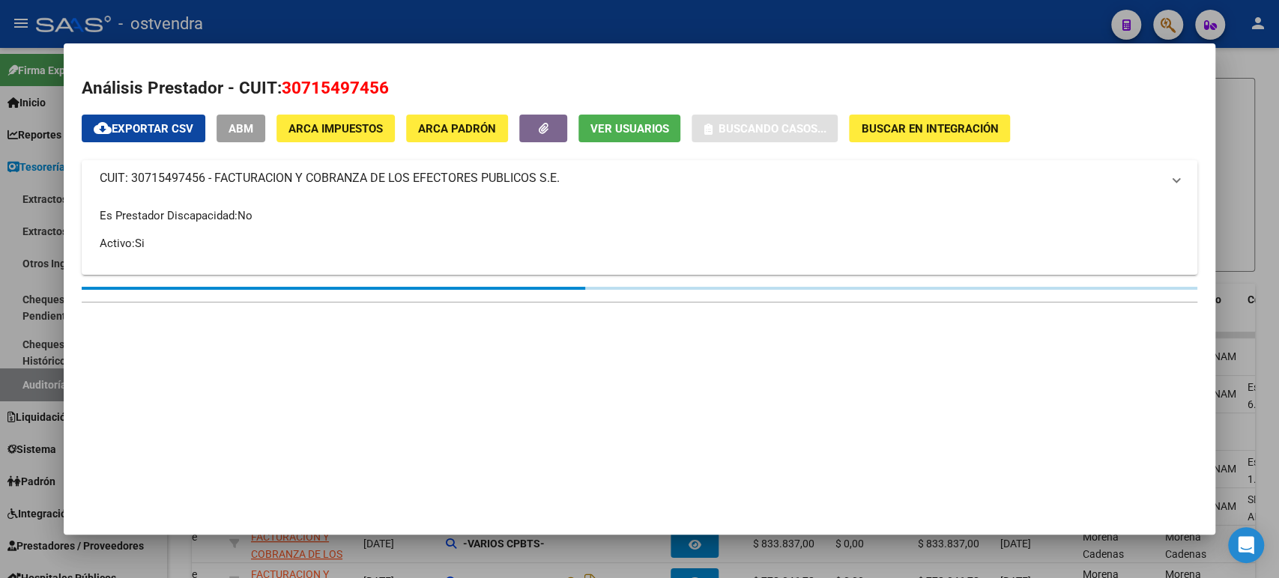
click at [324, 79] on span "30715497456" at bounding box center [335, 87] width 107 height 19
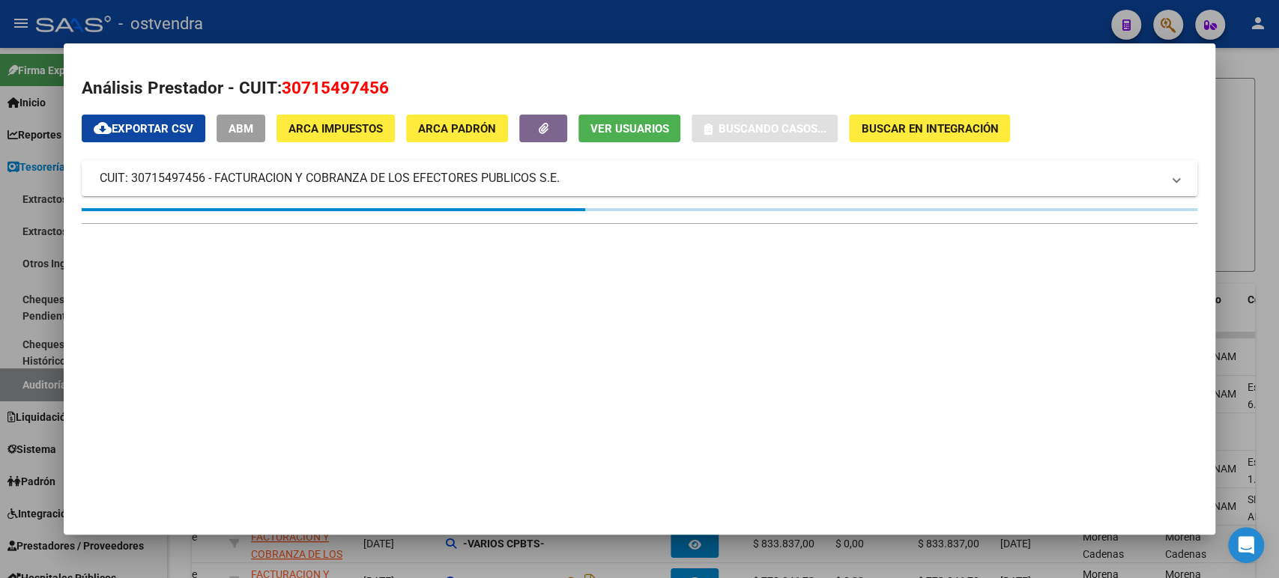
click at [324, 79] on span "30715497456" at bounding box center [335, 87] width 107 height 19
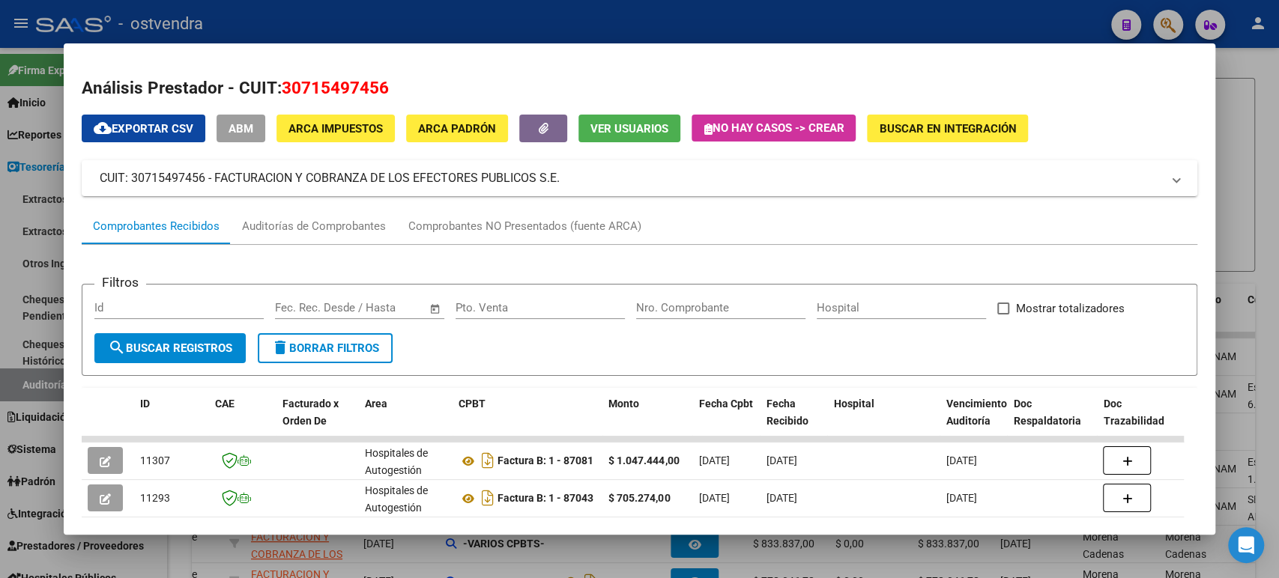
drag, startPoint x: 389, startPoint y: 82, endPoint x: 282, endPoint y: 89, distance: 108.1
click at [282, 89] on h2 "Análisis Prestador - CUIT: 30715497456" at bounding box center [639, 88] width 1115 height 25
copy span "30715497456"
click at [907, 25] on div at bounding box center [639, 289] width 1279 height 578
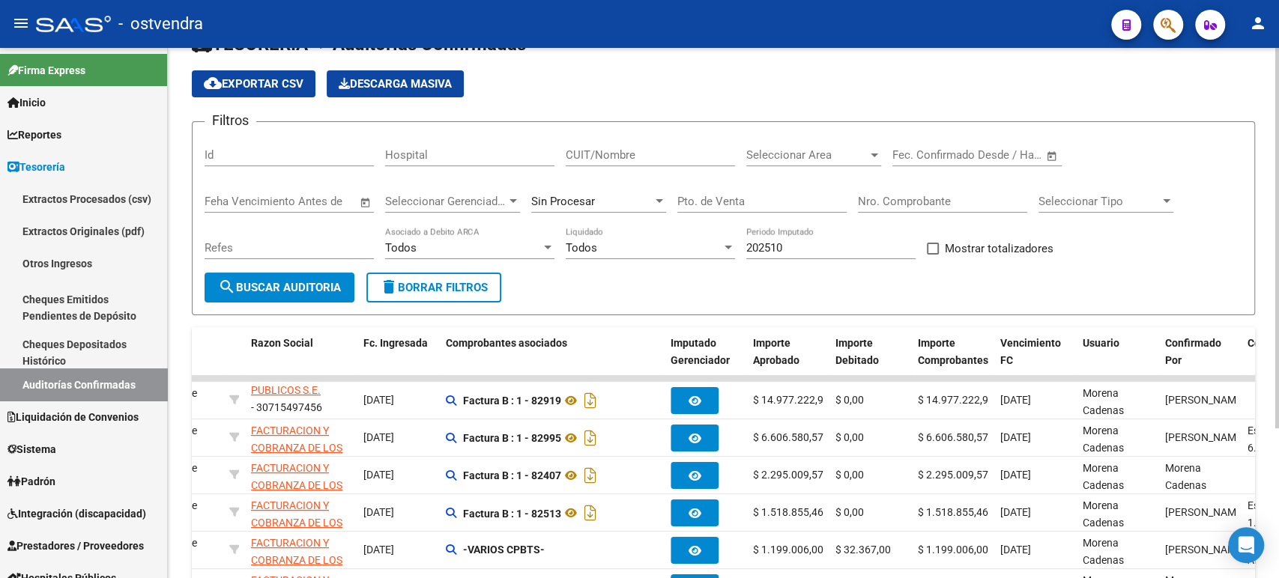
scroll to position [0, 0]
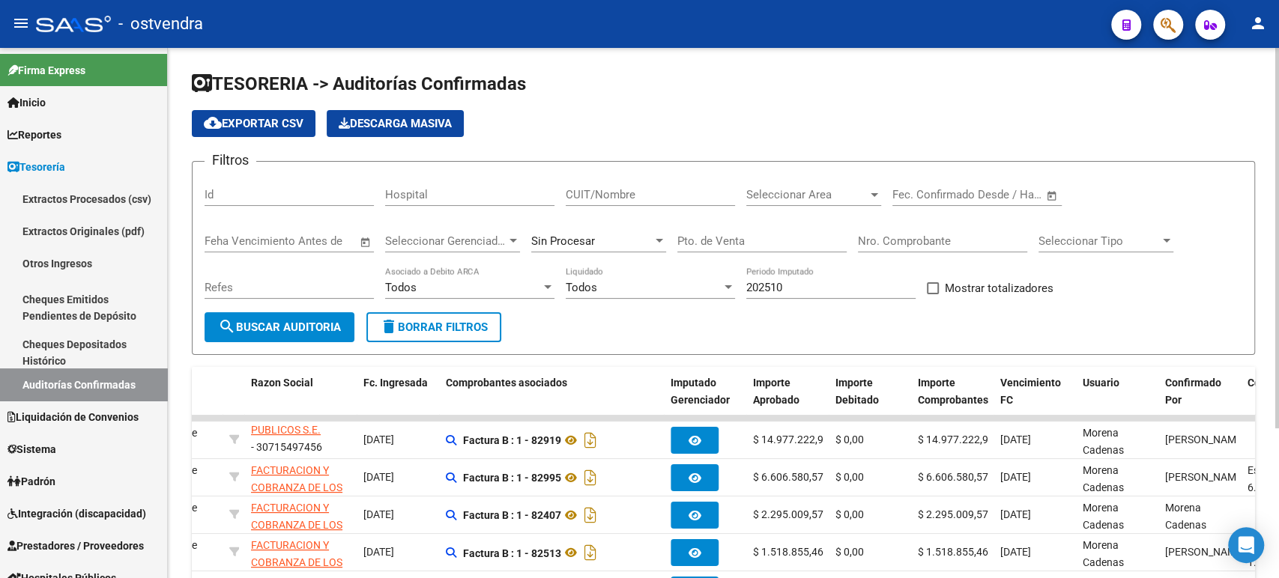
click at [646, 190] on input "CUIT/Nombre" at bounding box center [650, 194] width 169 height 13
paste input "30715497456"
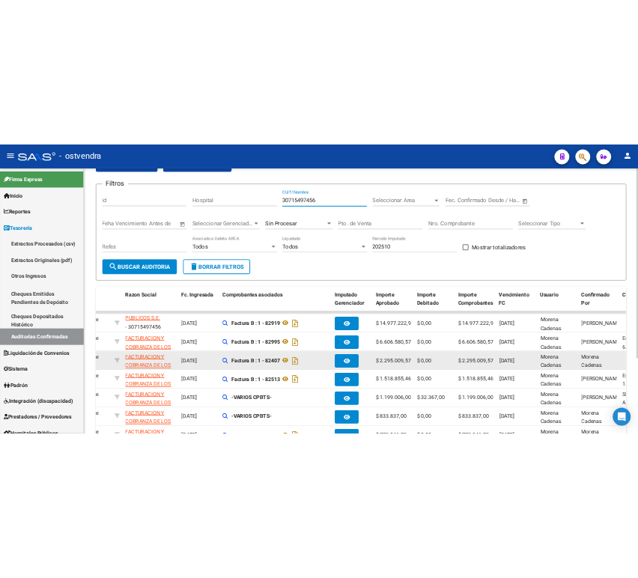
scroll to position [166, 0]
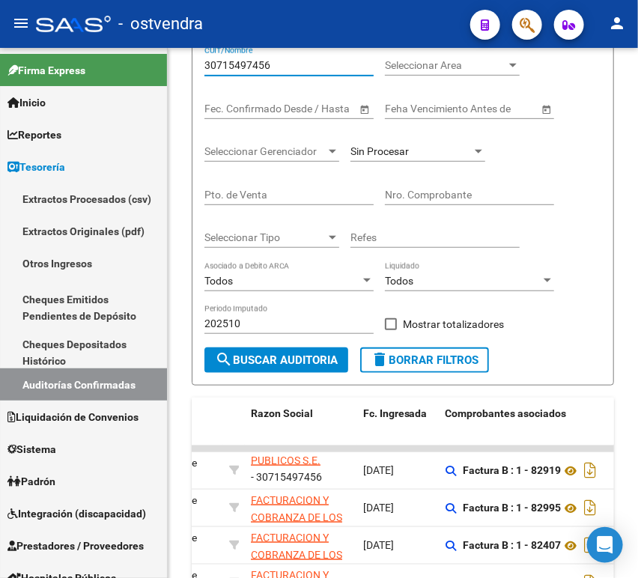
type input "30715497456"
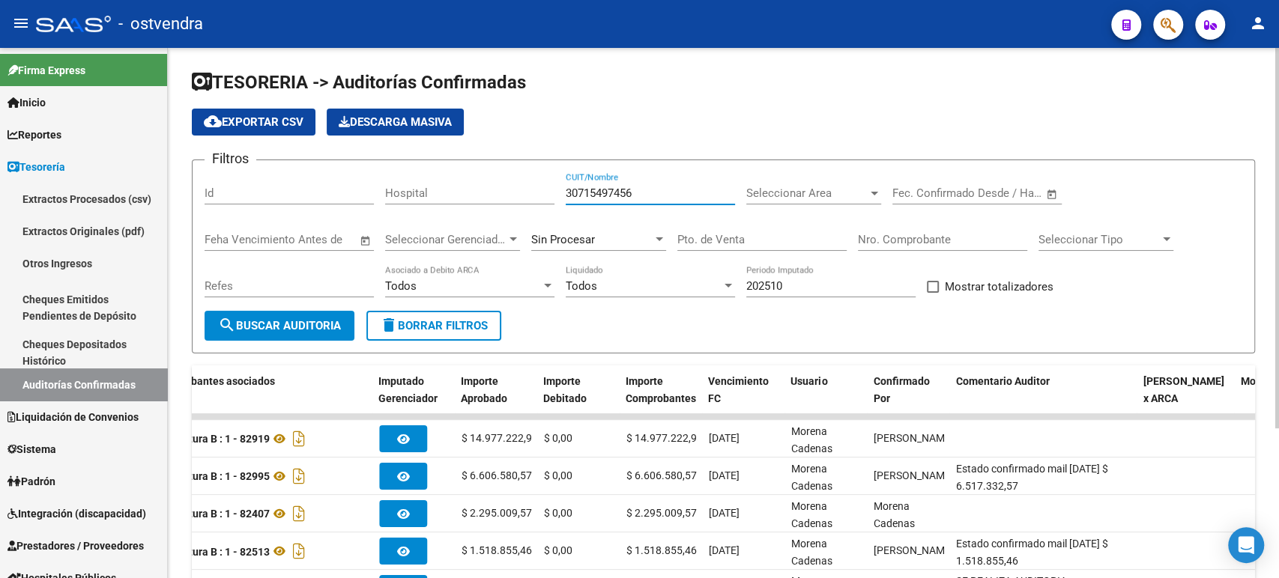
scroll to position [0, 0]
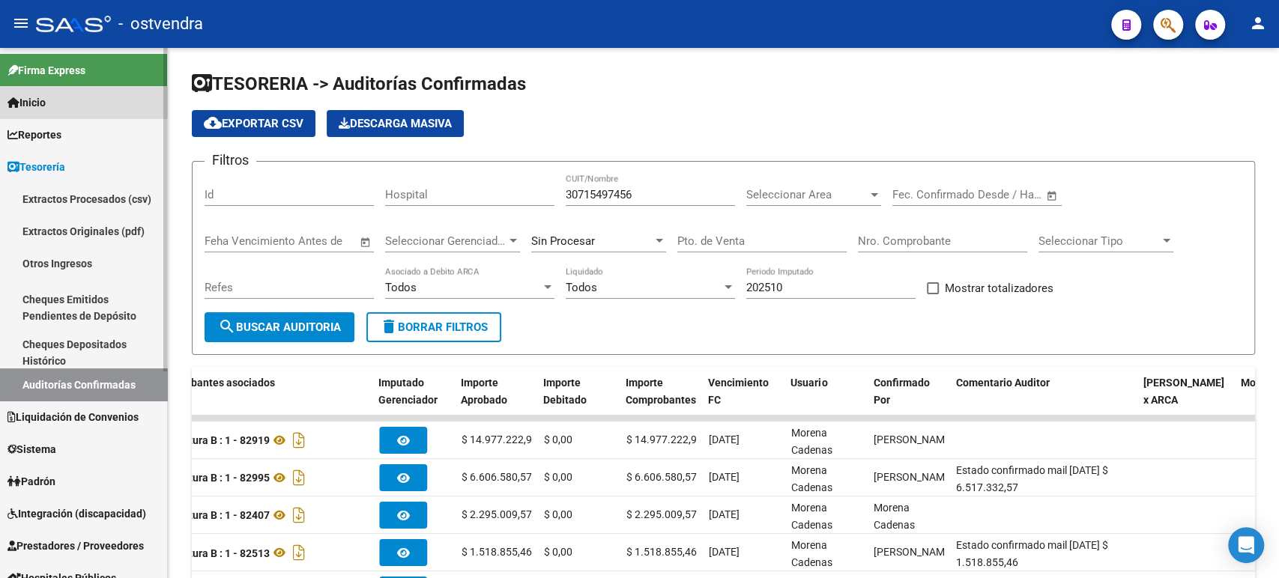
click at [67, 98] on link "Inicio" at bounding box center [83, 102] width 167 height 32
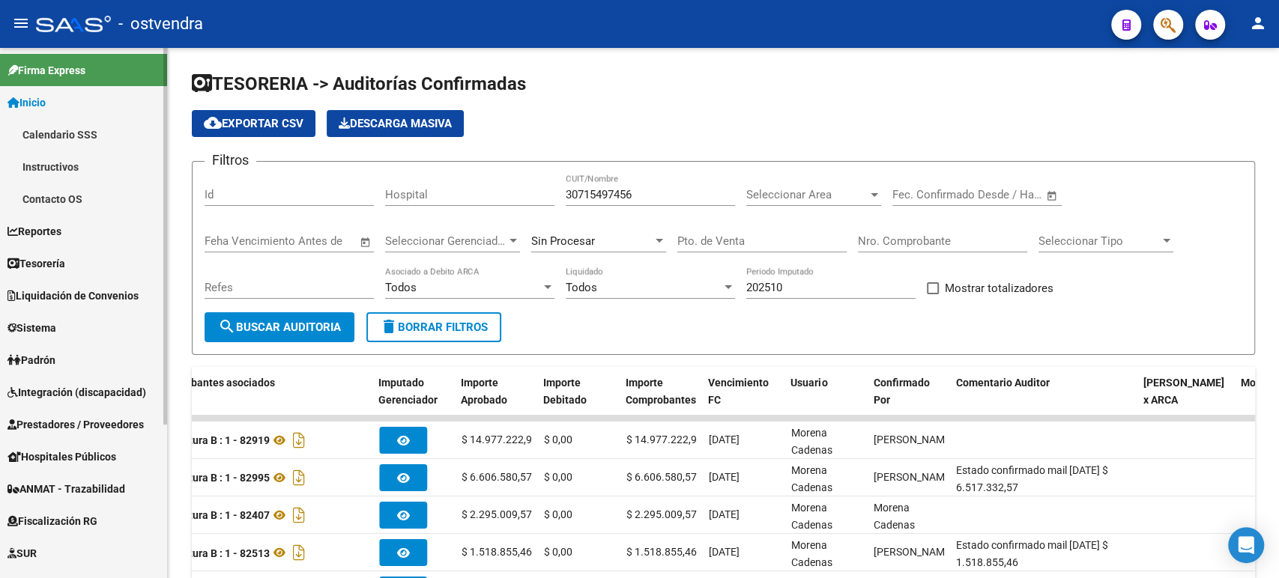
click at [63, 261] on span "Tesorería" at bounding box center [36, 263] width 58 height 16
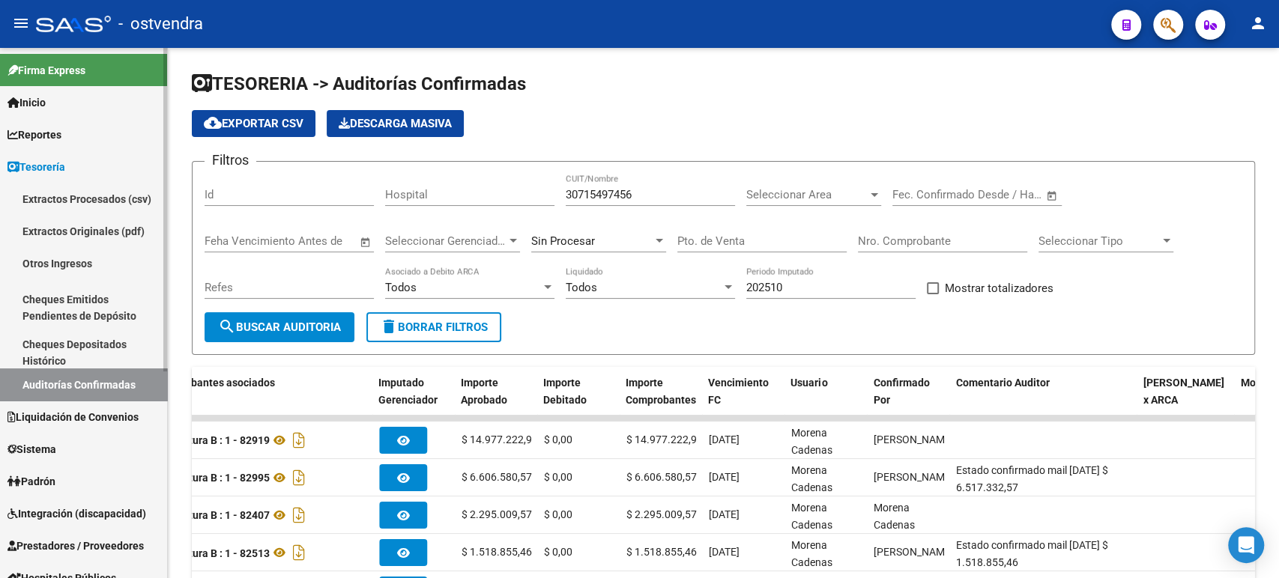
click at [91, 411] on span "Liquidación de Convenios" at bounding box center [72, 417] width 131 height 16
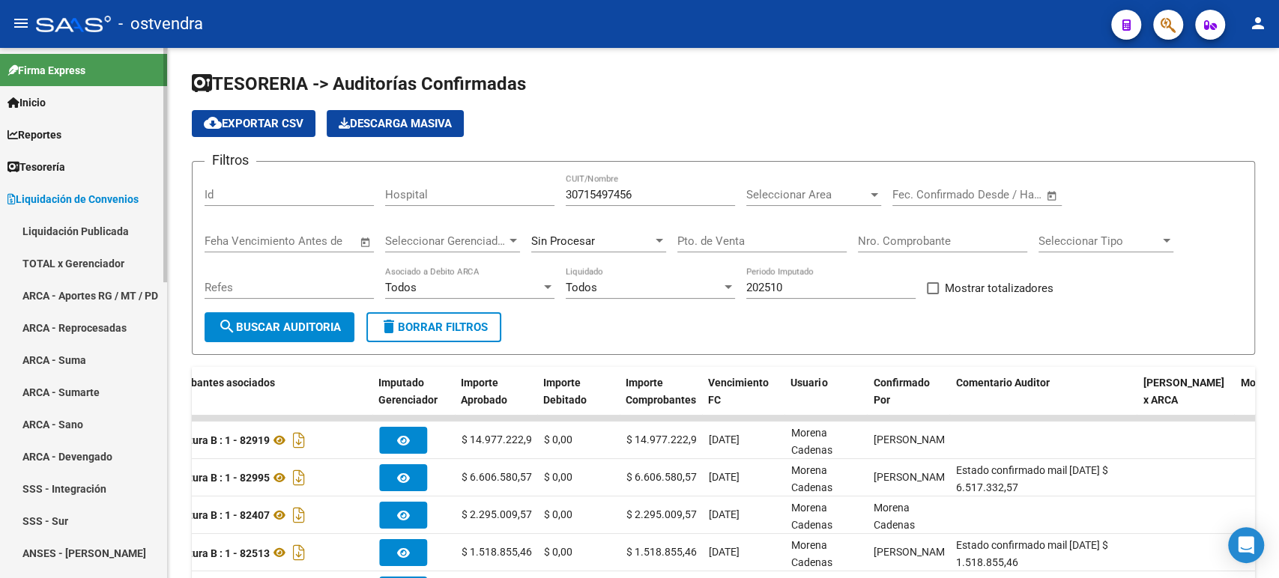
click at [85, 256] on link "TOTAL x Gerenciador" at bounding box center [83, 263] width 167 height 32
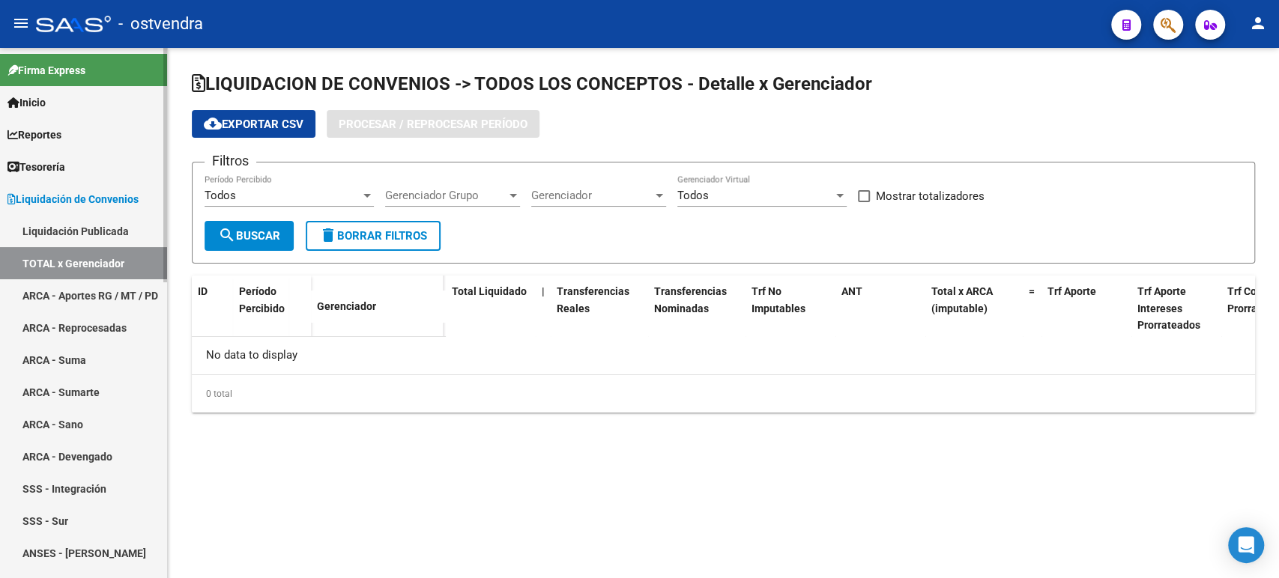
checkbox input "true"
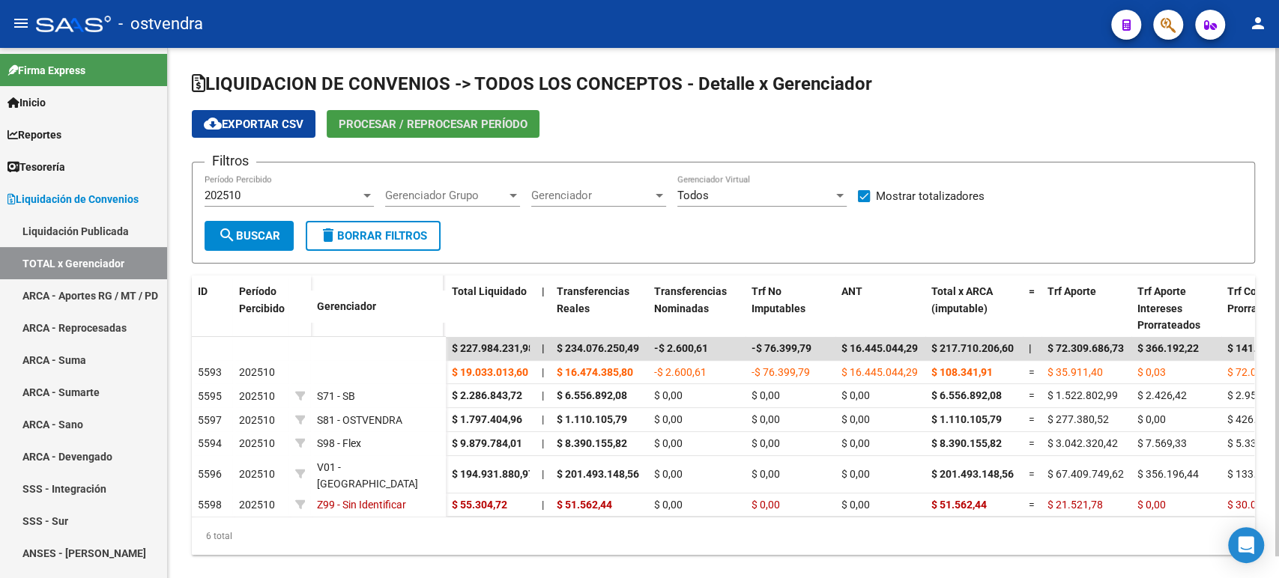
click at [378, 122] on span "Procesar / Reprocesar período" at bounding box center [433, 124] width 189 height 13
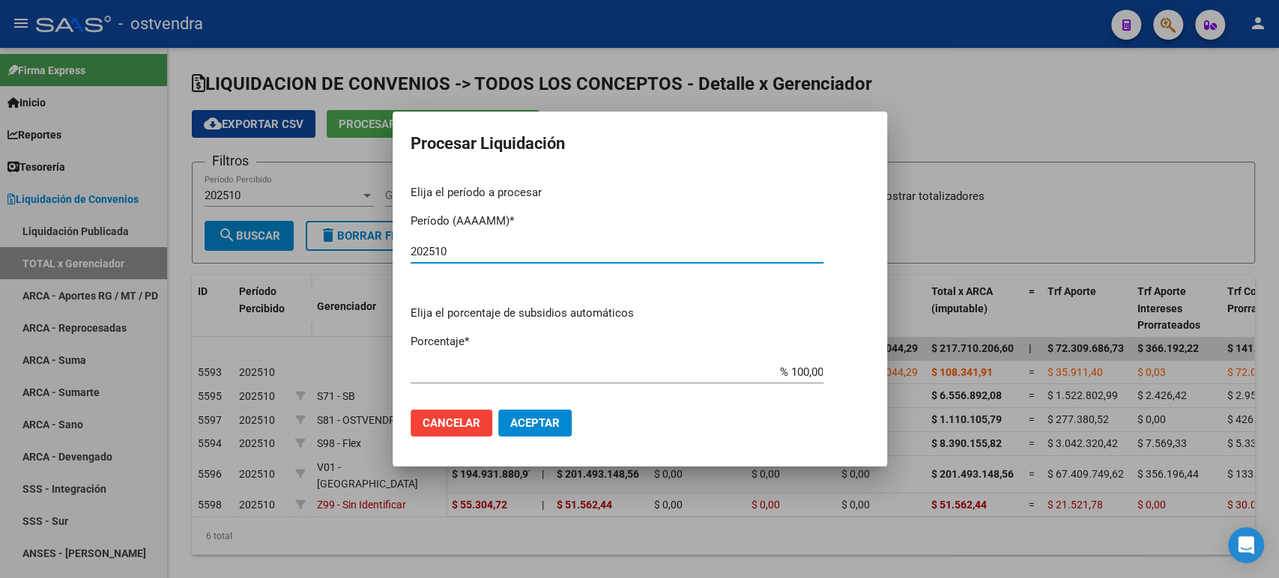
type input "202510"
click at [533, 422] on span "Aceptar" at bounding box center [534, 422] width 49 height 13
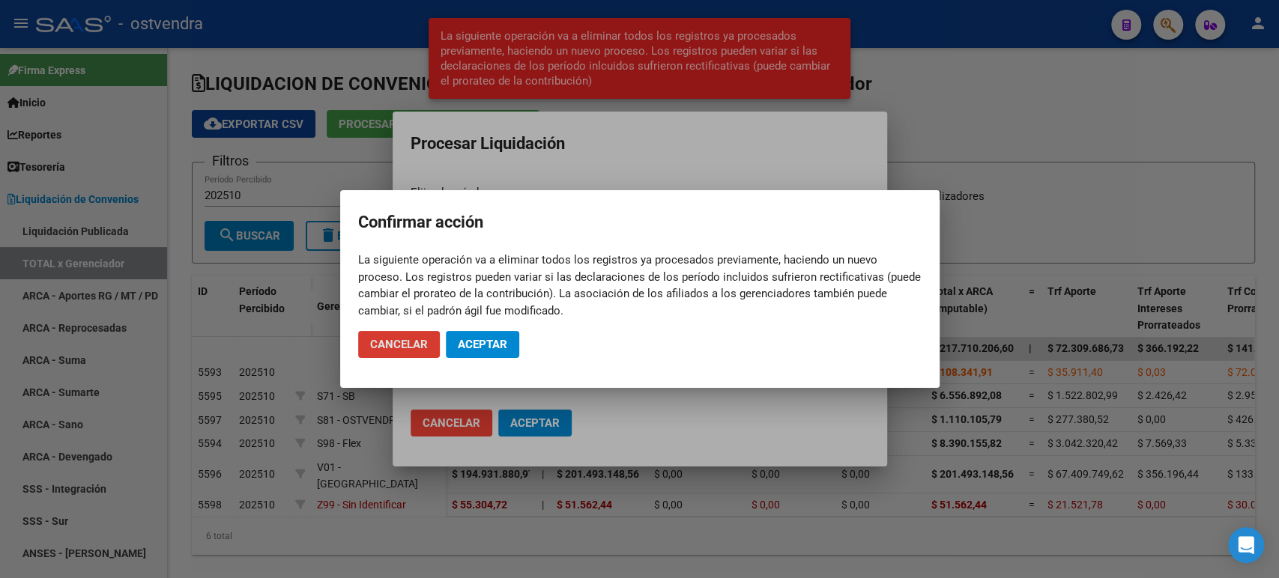
click at [504, 350] on span "Aceptar" at bounding box center [482, 344] width 49 height 13
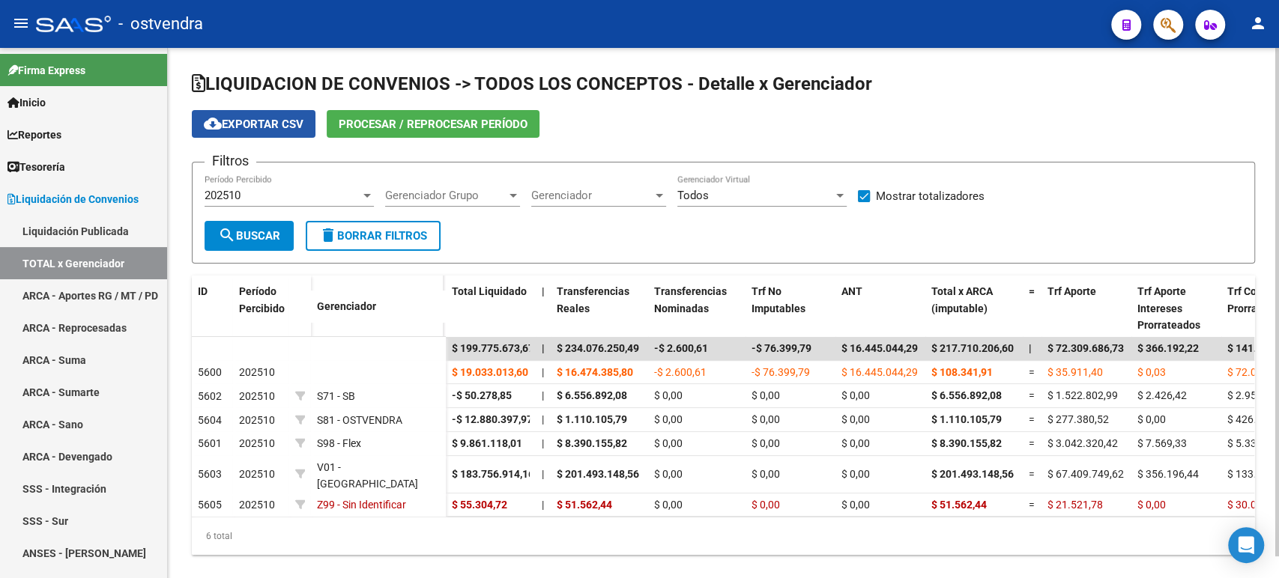
click at [264, 124] on span "cloud_download Exportar CSV" at bounding box center [254, 124] width 100 height 13
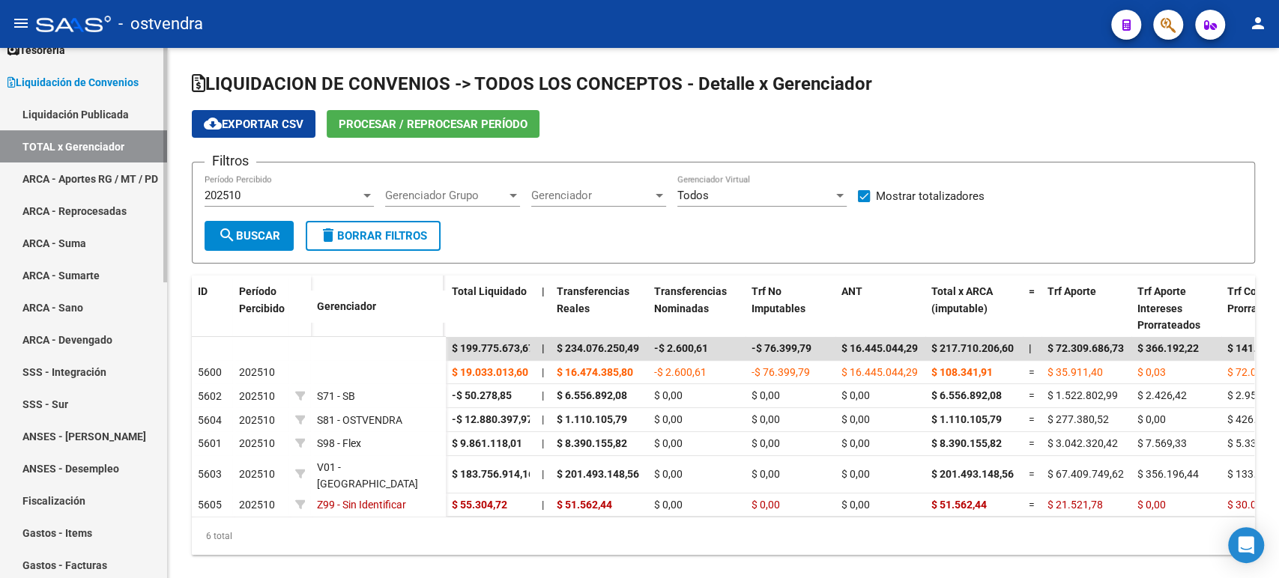
scroll to position [166, 0]
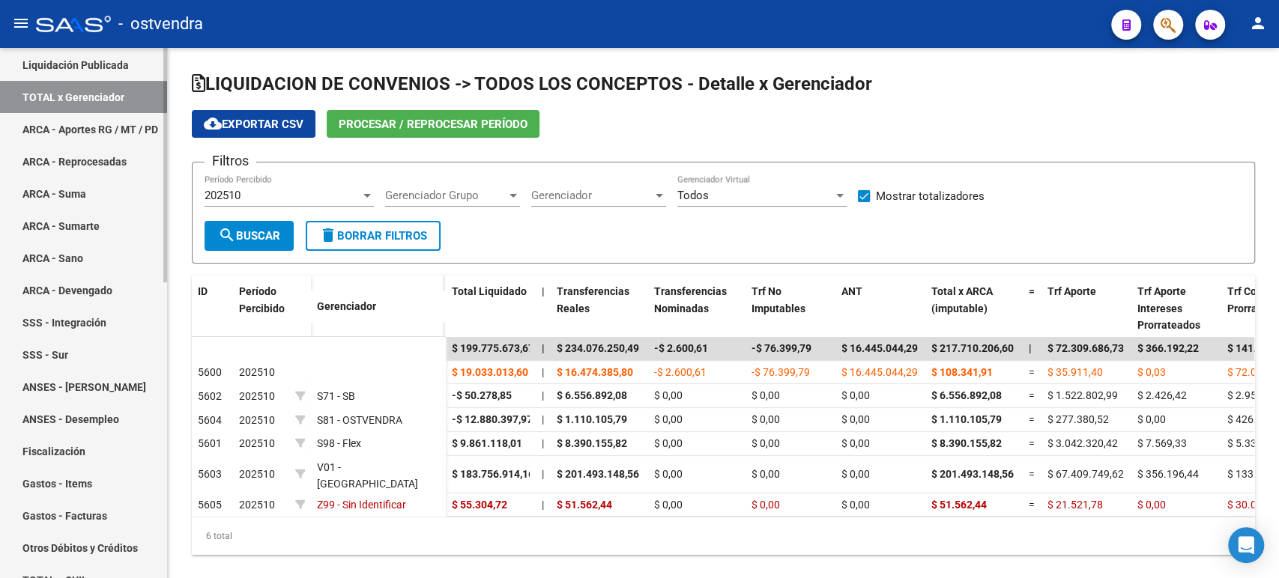
click at [78, 506] on link "Gastos - Facturas" at bounding box center [83, 516] width 167 height 32
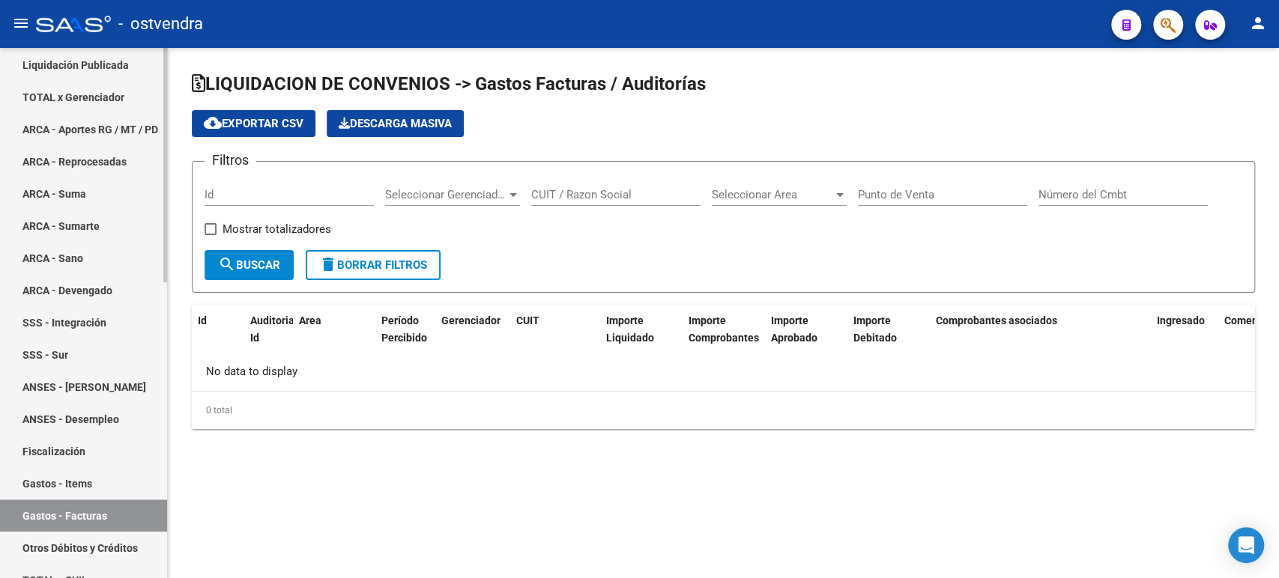
checkbox input "true"
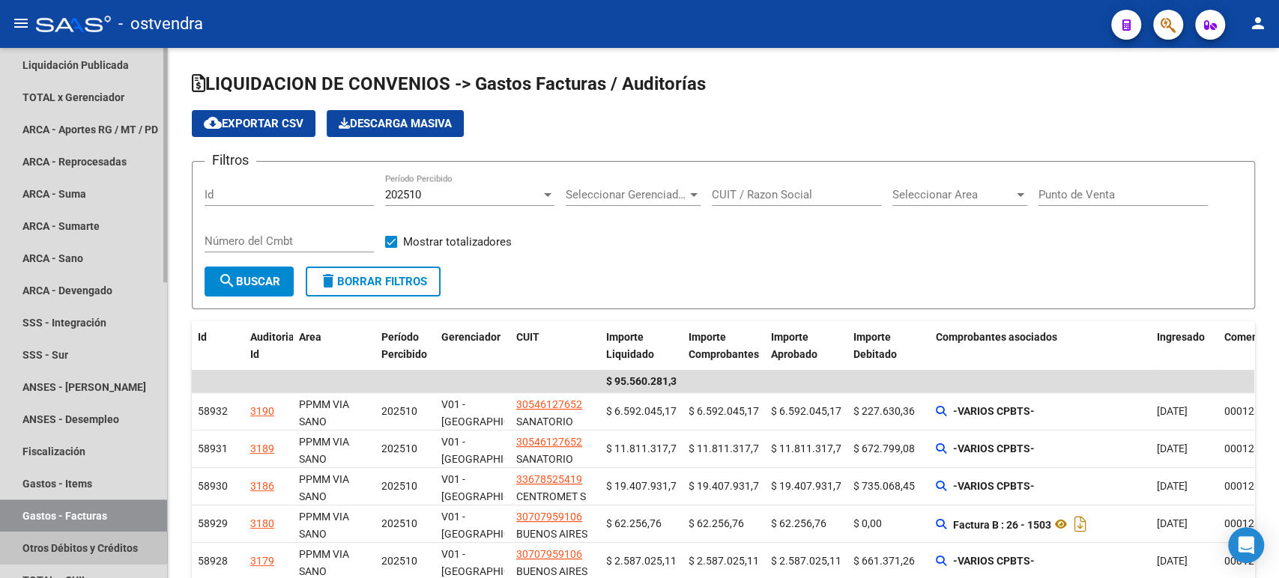
click at [76, 533] on link "Otros Débitos y Créditos" at bounding box center [83, 548] width 167 height 32
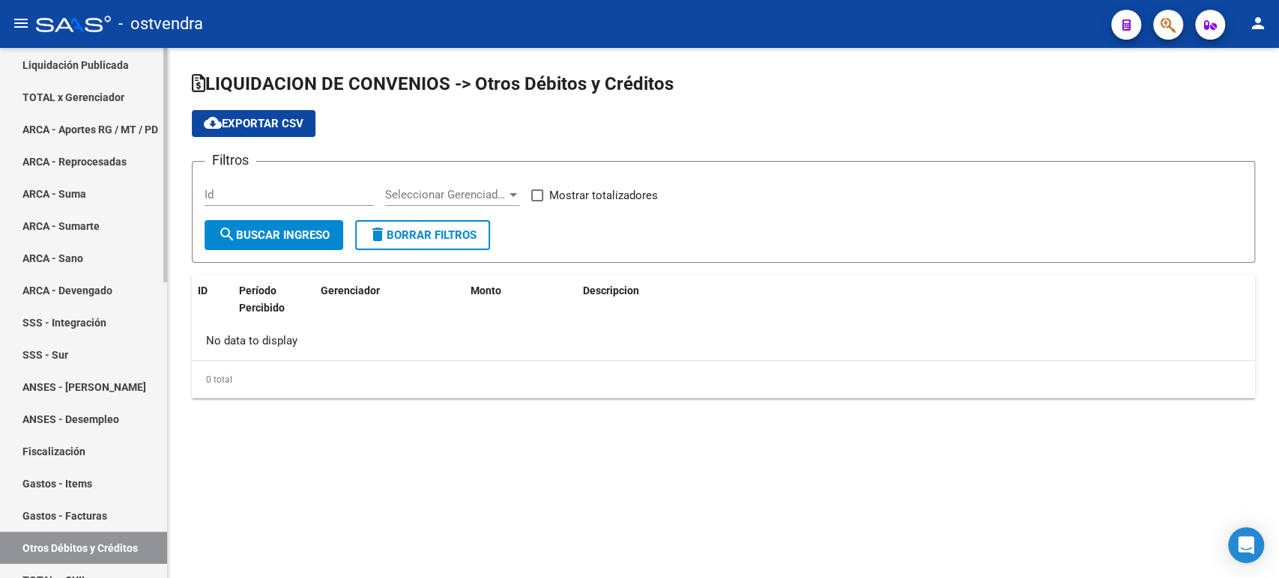
checkbox input "true"
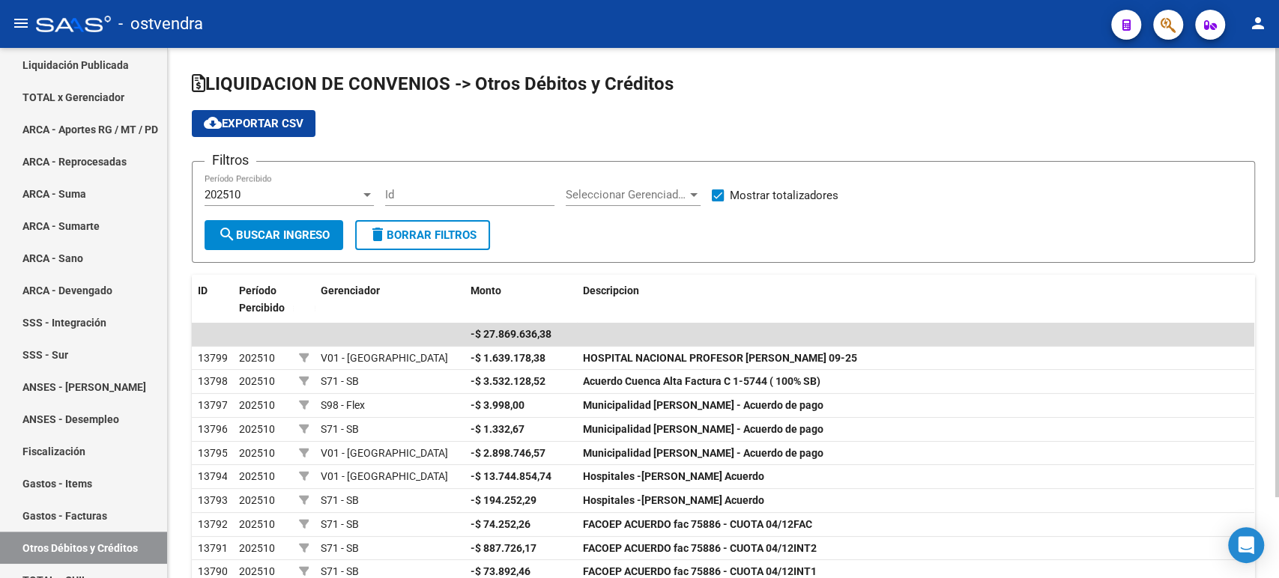
click at [276, 124] on span "cloud_download Exportar CSV" at bounding box center [254, 123] width 100 height 13
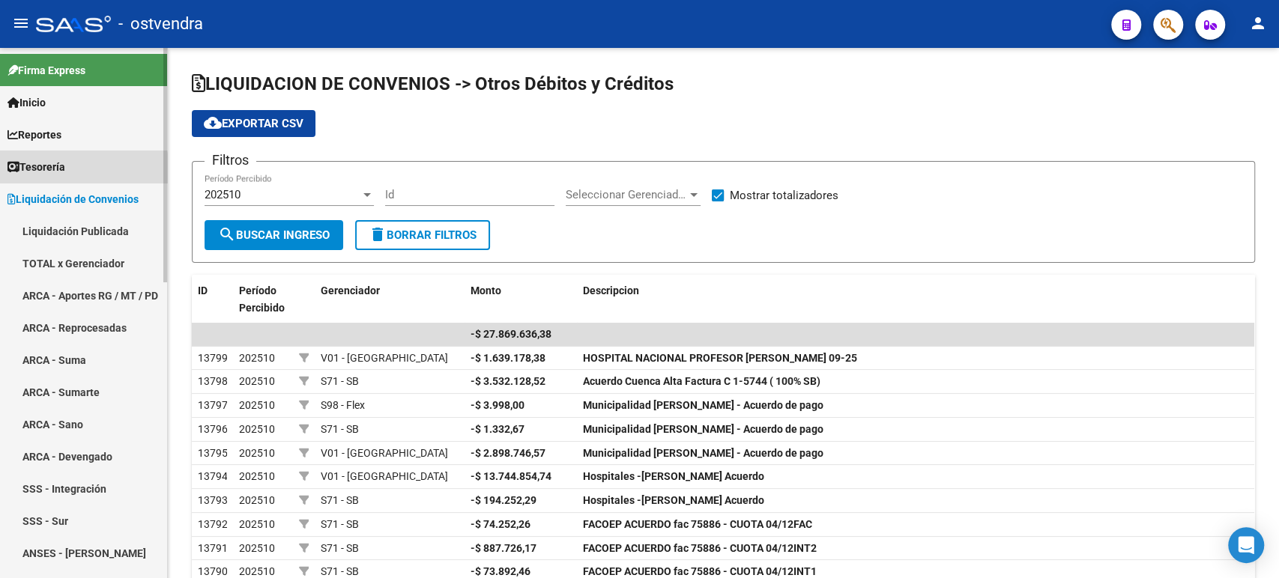
click at [82, 169] on link "Tesorería" at bounding box center [83, 167] width 167 height 32
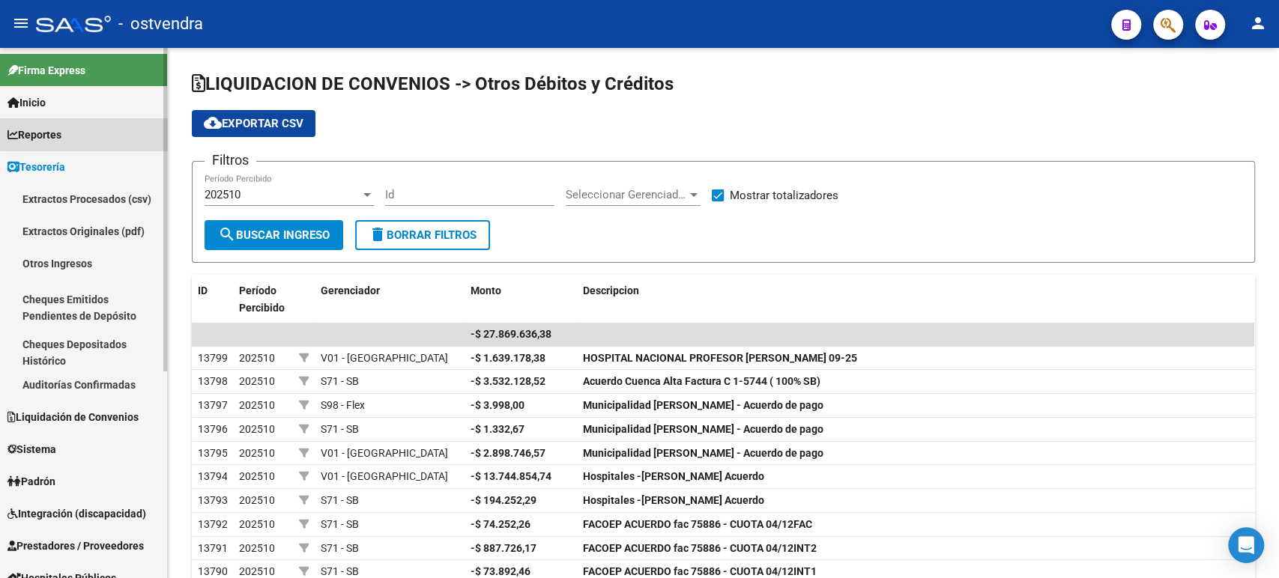
click at [85, 124] on link "Reportes" at bounding box center [83, 134] width 167 height 32
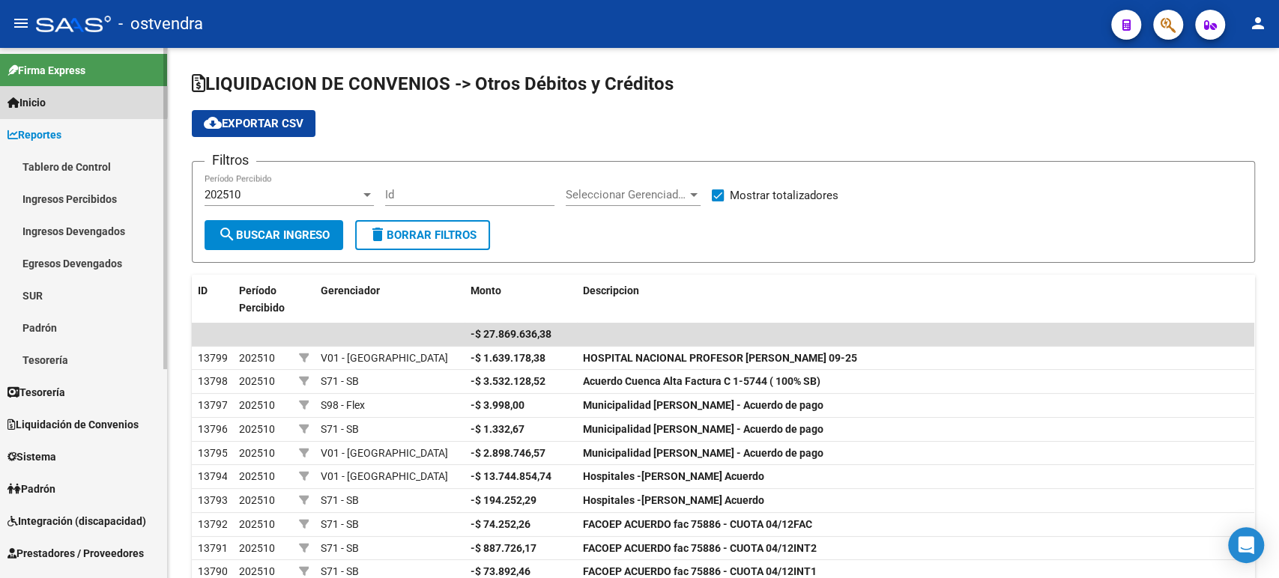
click at [70, 96] on link "Inicio" at bounding box center [83, 102] width 167 height 32
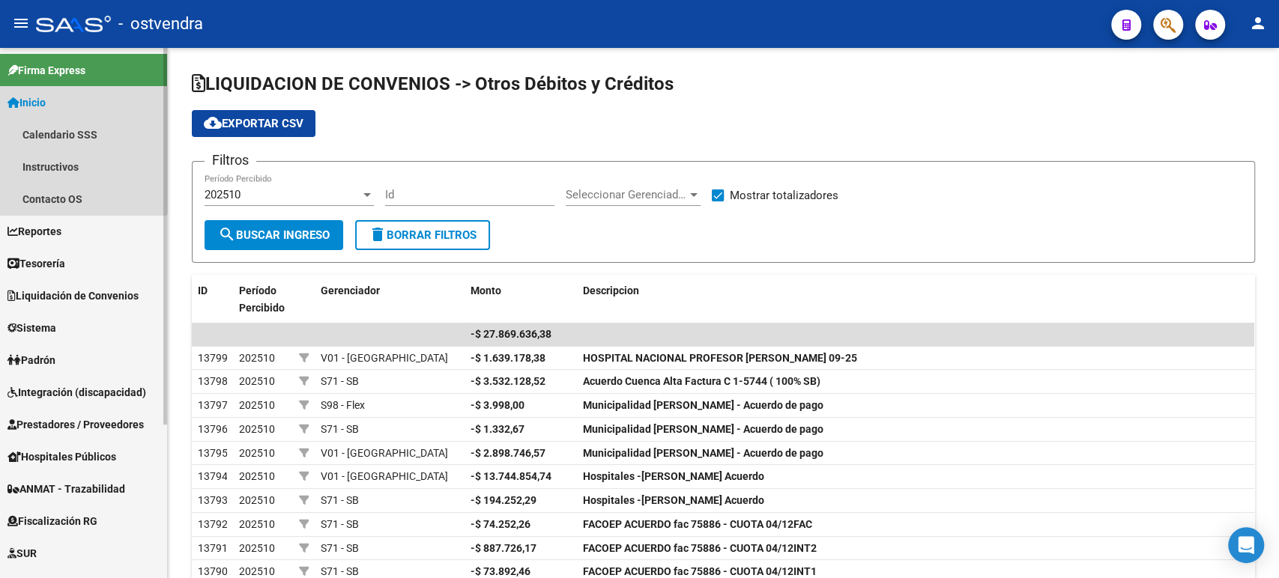
click at [31, 105] on span "Inicio" at bounding box center [26, 102] width 38 height 16
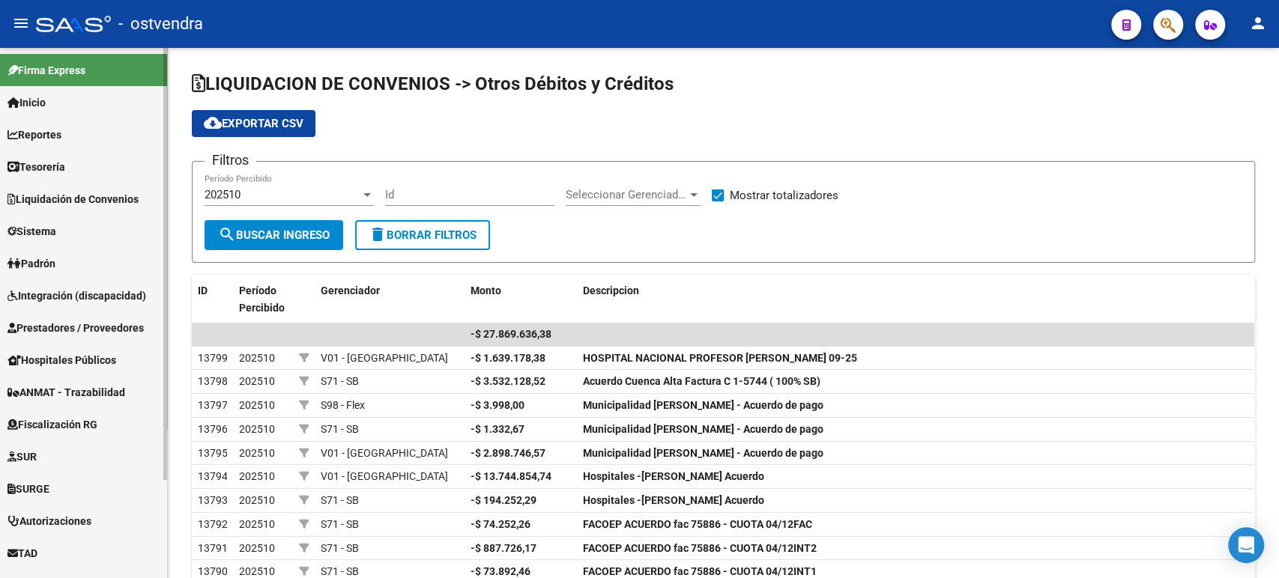
click at [46, 169] on span "Tesorería" at bounding box center [36, 167] width 58 height 16
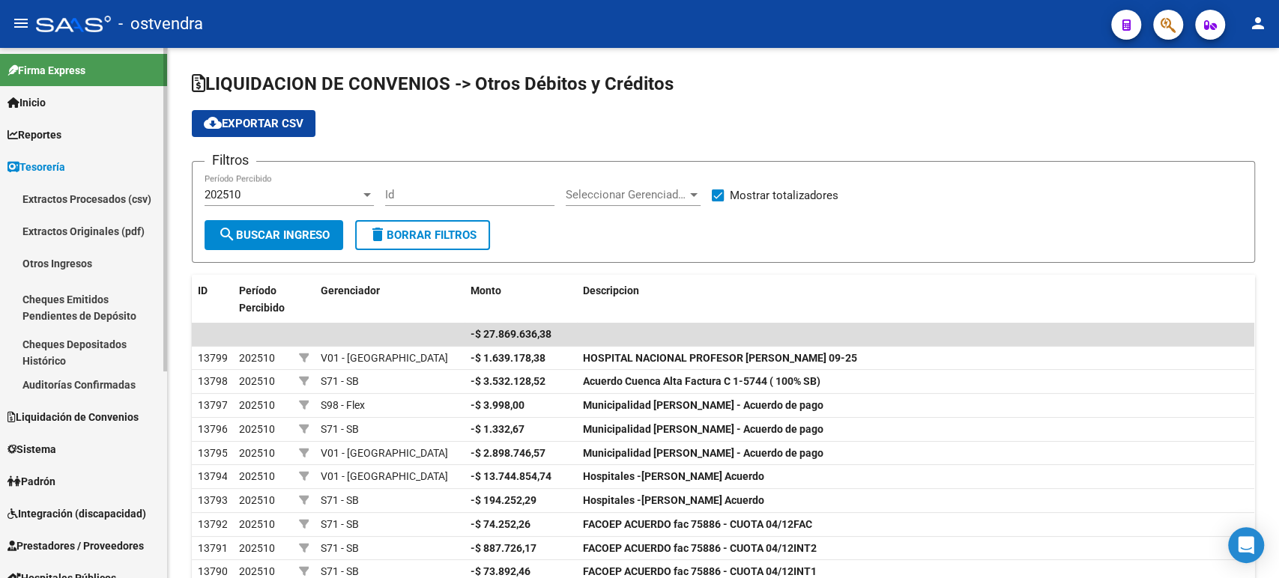
click at [55, 374] on link "Auditorías Confirmadas" at bounding box center [83, 385] width 167 height 32
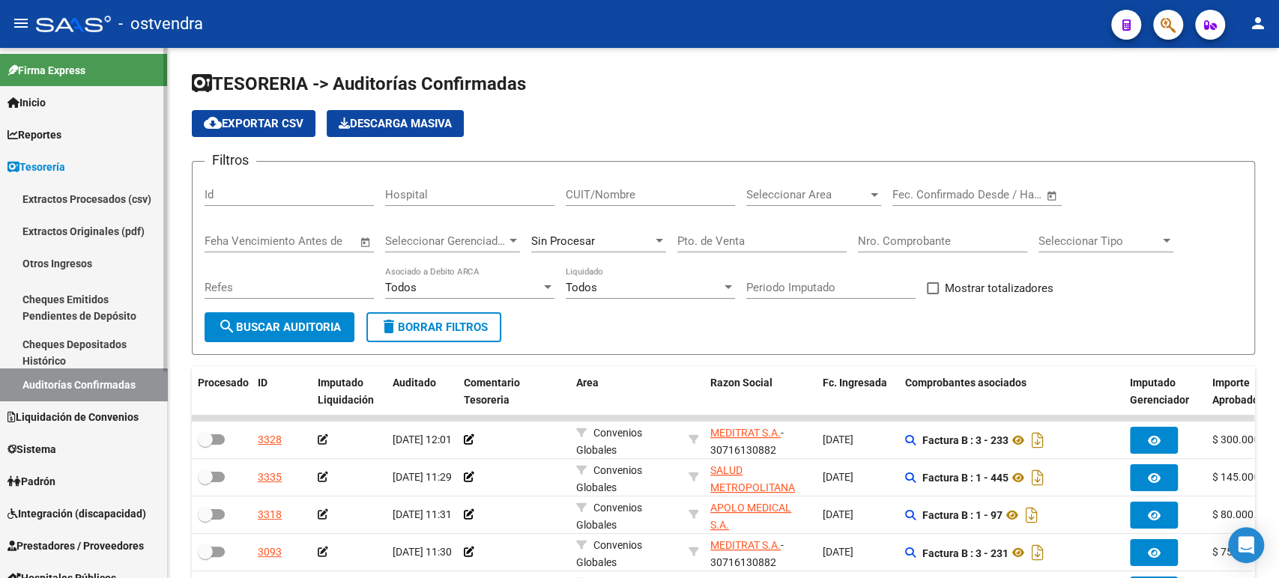
click at [131, 420] on span "Liquidación de Convenios" at bounding box center [72, 417] width 131 height 16
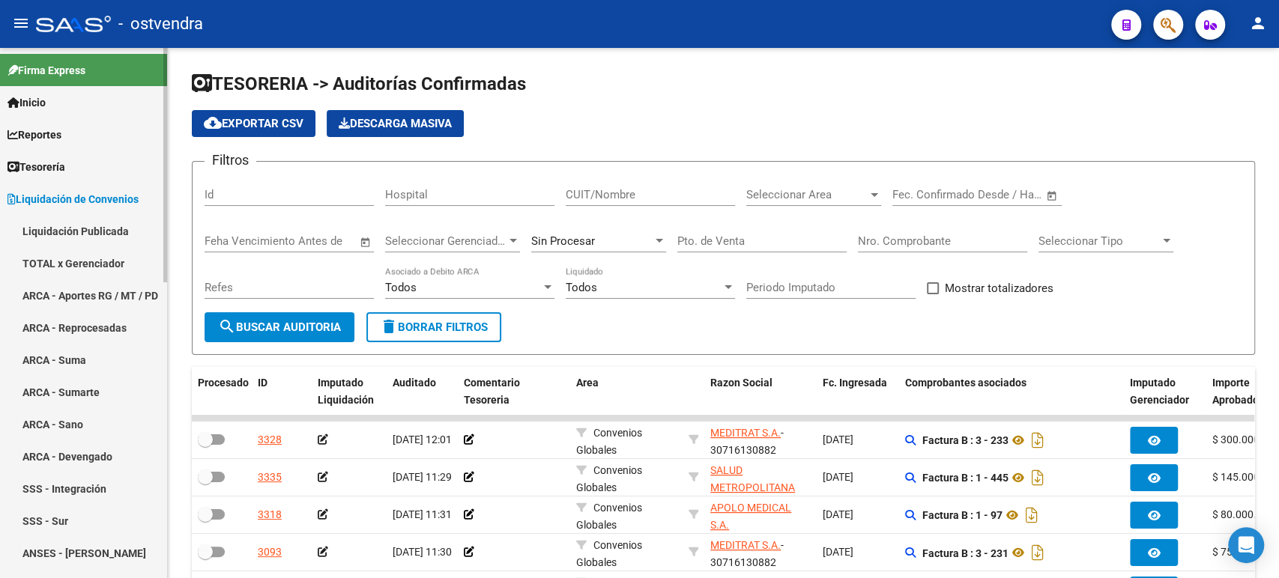
click at [86, 262] on link "TOTAL x Gerenciador" at bounding box center [83, 263] width 167 height 32
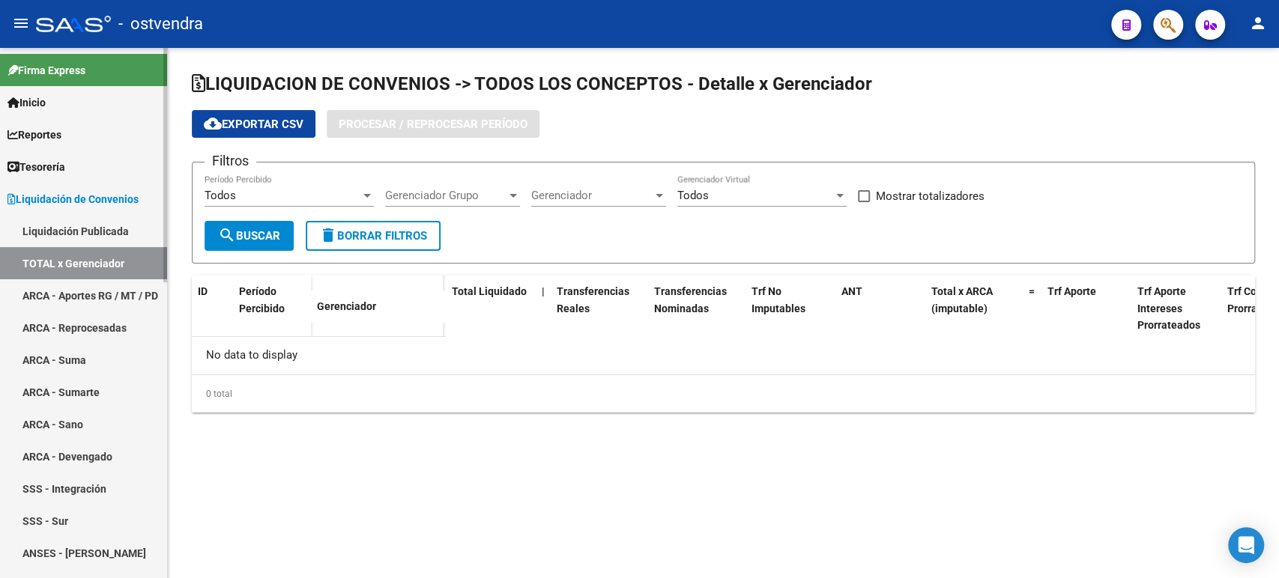
checkbox input "true"
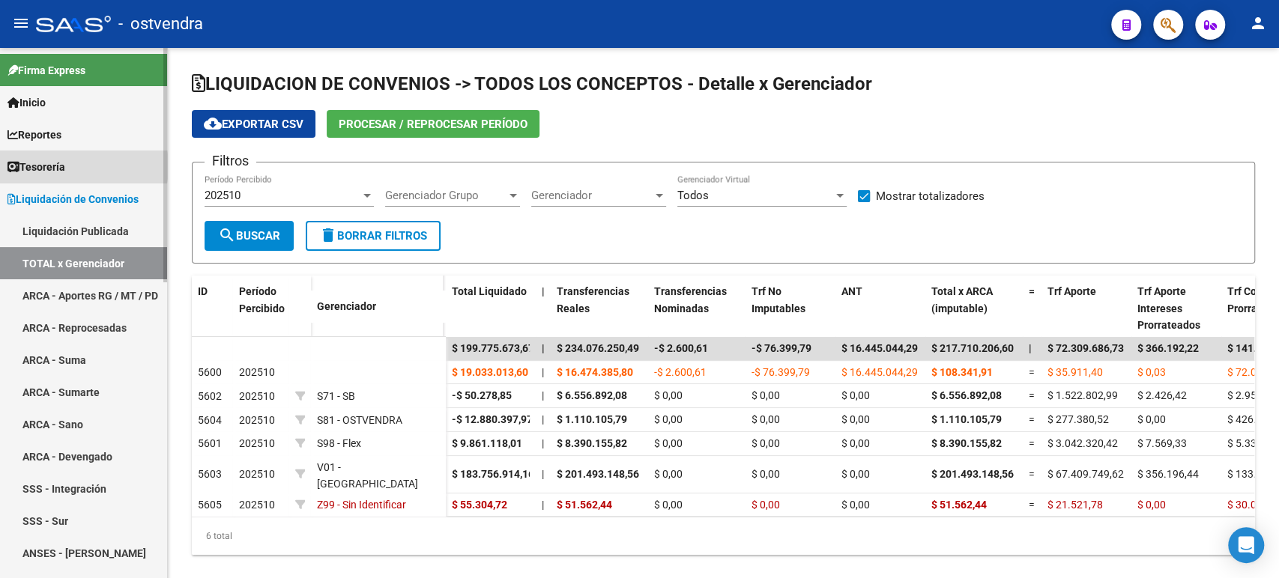
click at [59, 166] on span "Tesorería" at bounding box center [36, 167] width 58 height 16
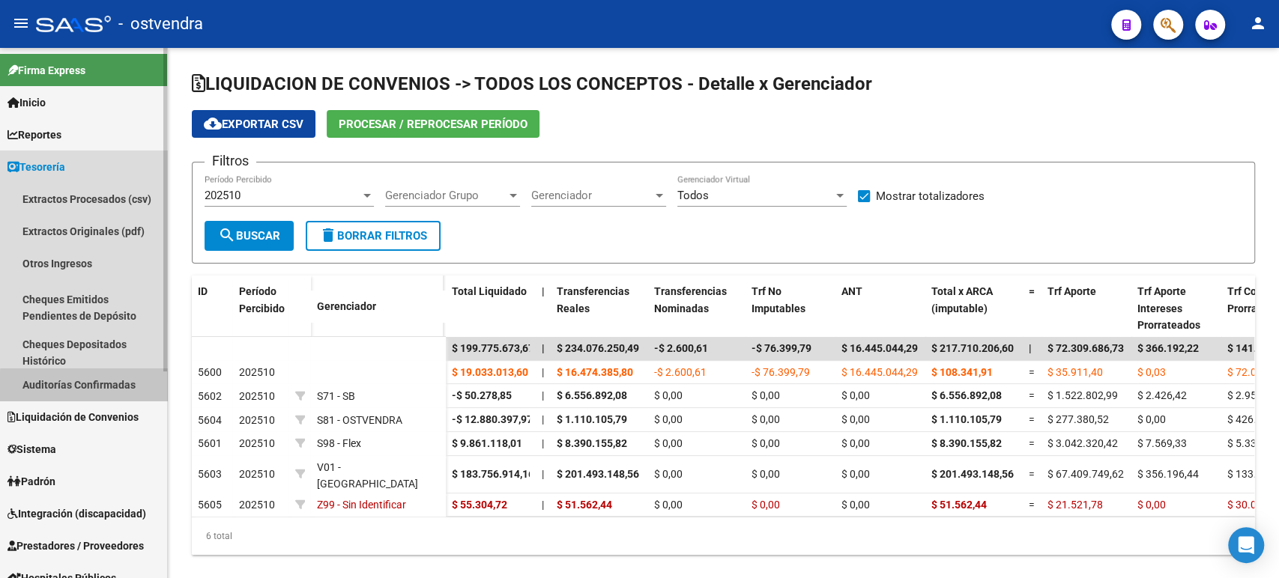
click at [91, 386] on link "Auditorías Confirmadas" at bounding box center [83, 385] width 167 height 32
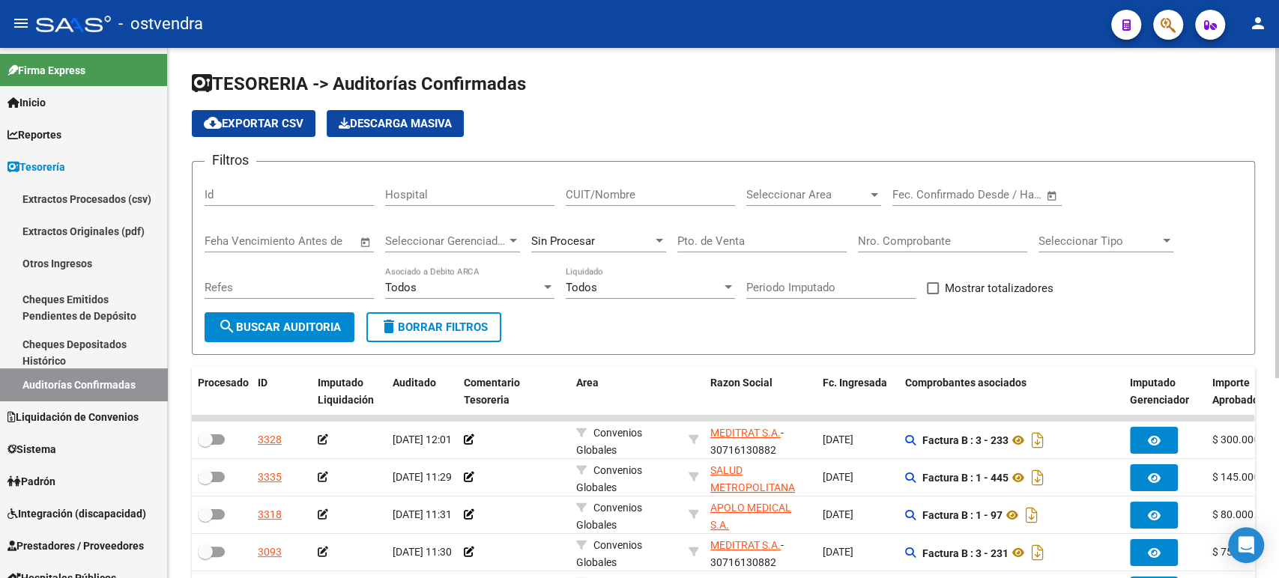
click at [792, 195] on span "Seleccionar Area" at bounding box center [806, 194] width 121 height 13
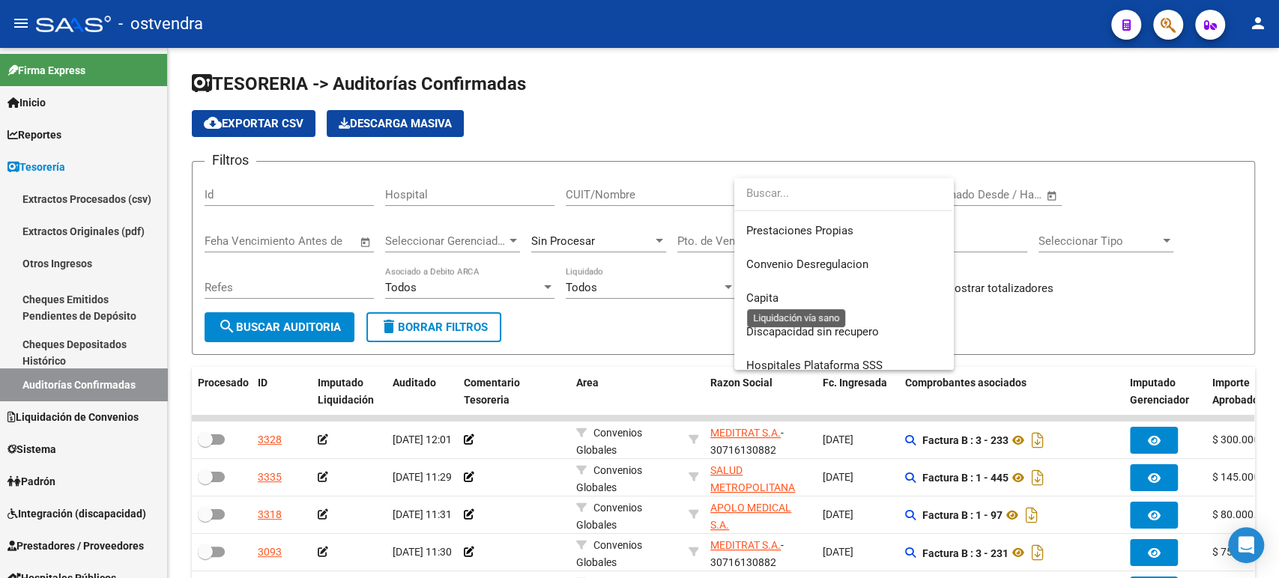
scroll to position [147, 0]
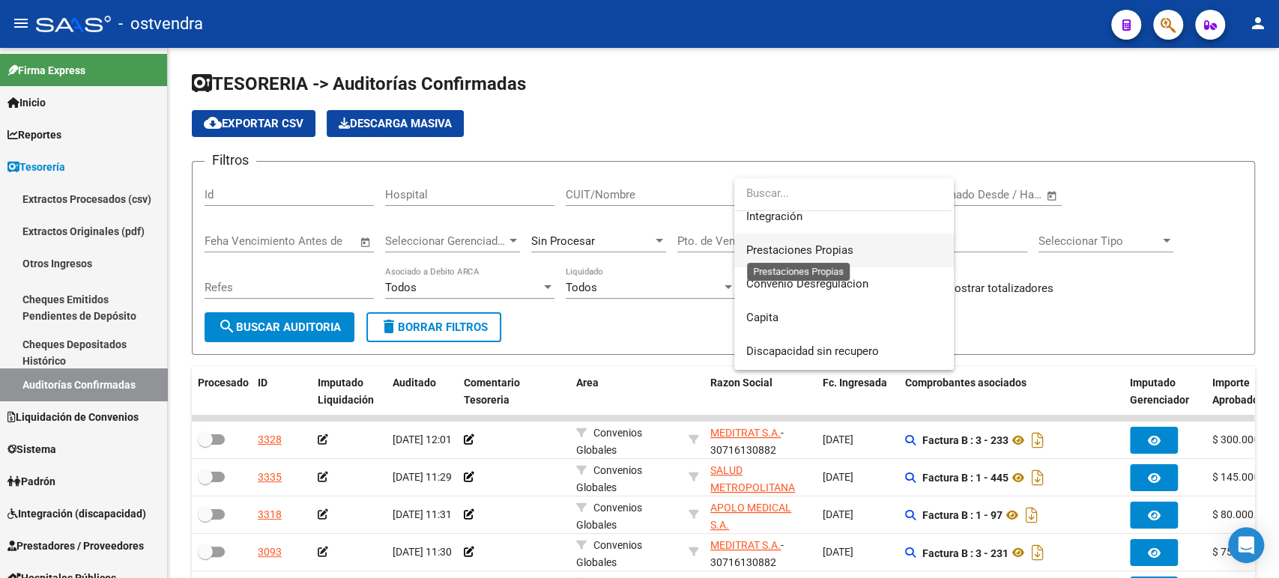
click at [843, 241] on span "Prestaciones Propias" at bounding box center [843, 251] width 195 height 34
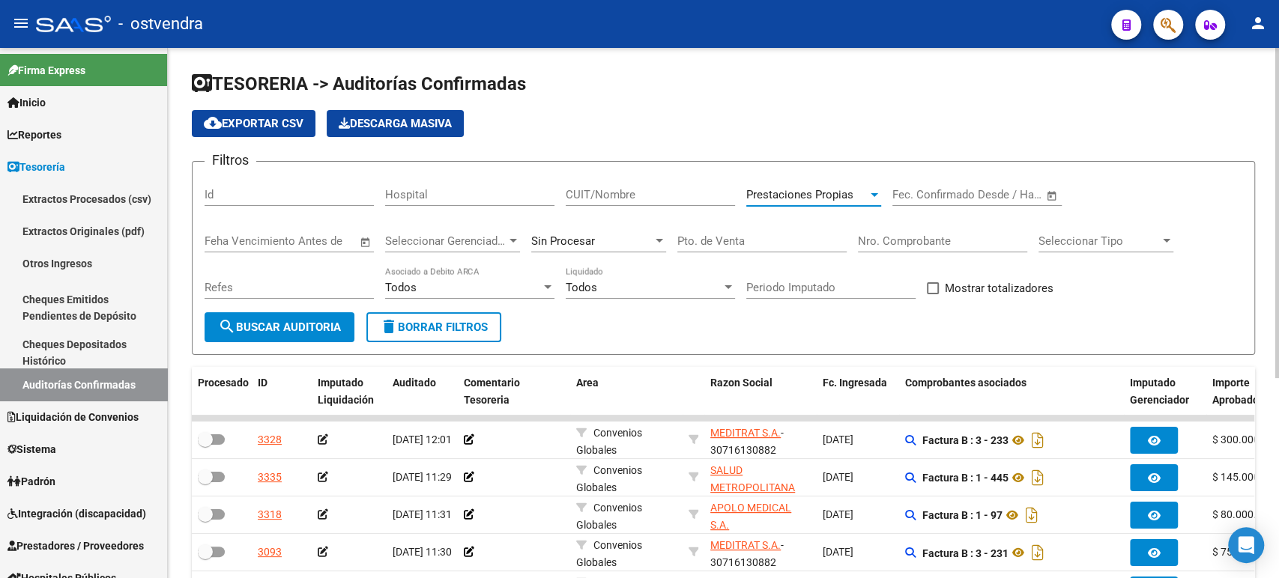
click at [325, 327] on span "search Buscar Auditoria" at bounding box center [279, 327] width 123 height 13
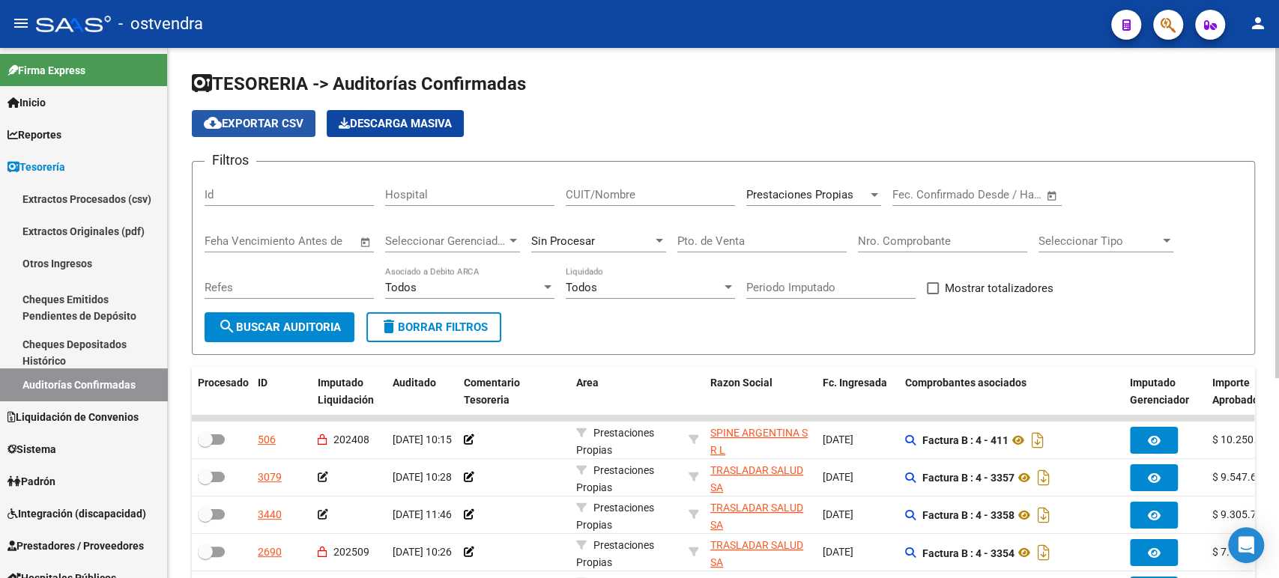
click at [289, 124] on span "cloud_download Exportar CSV" at bounding box center [254, 123] width 100 height 13
click at [503, 286] on div "Todos" at bounding box center [463, 287] width 156 height 13
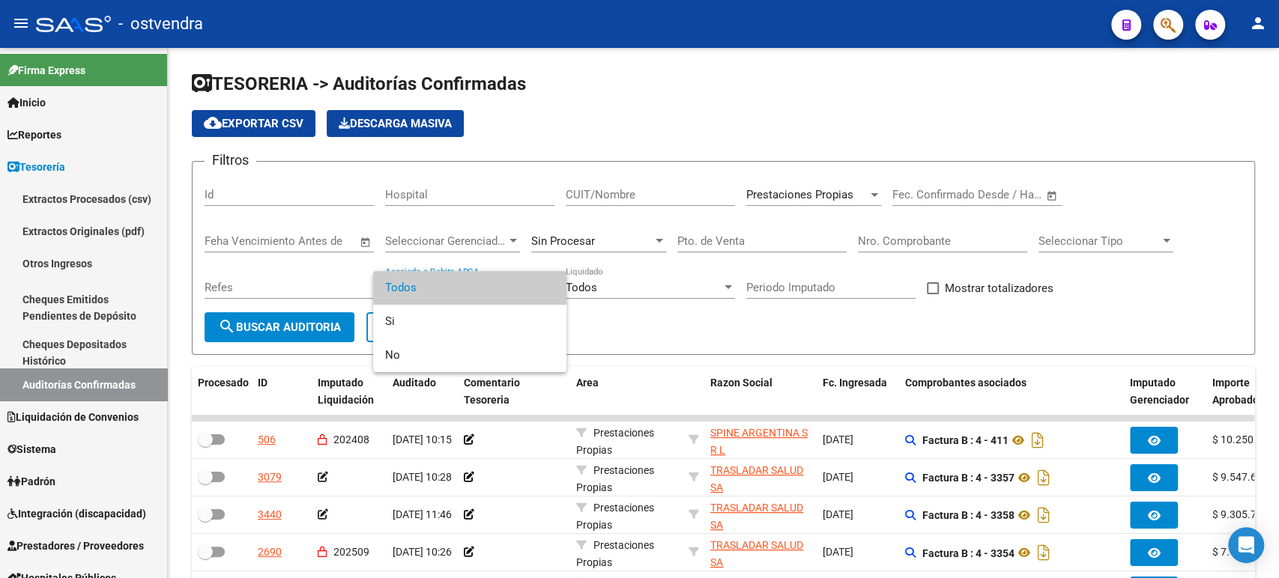
click at [616, 283] on div at bounding box center [639, 289] width 1279 height 578
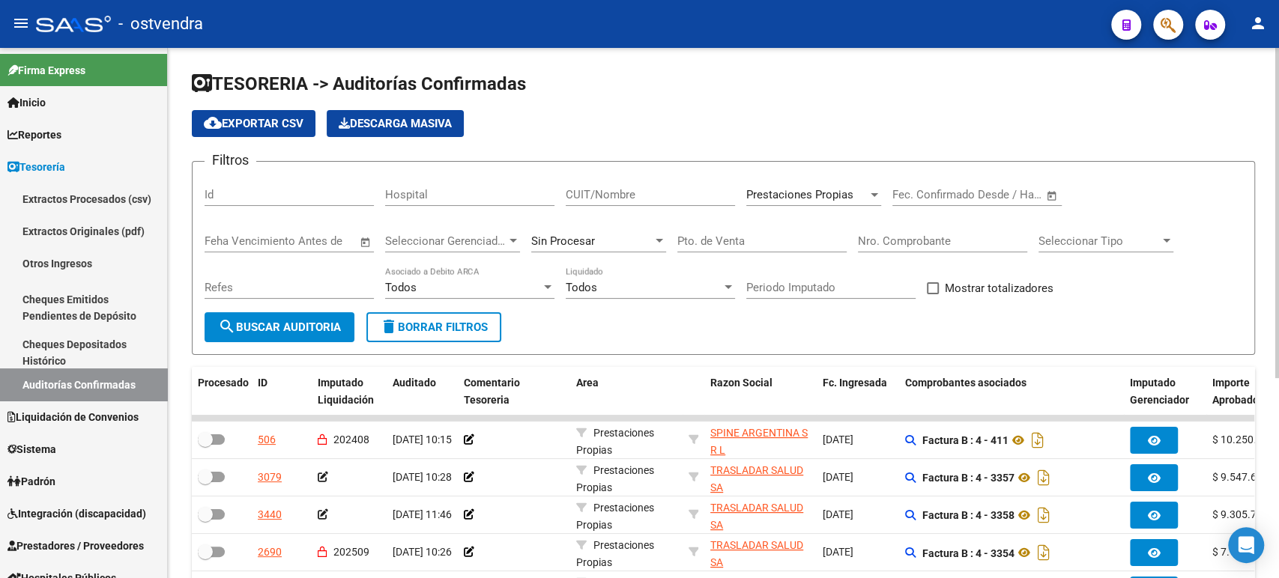
click at [610, 293] on div "Todos" at bounding box center [644, 287] width 156 height 13
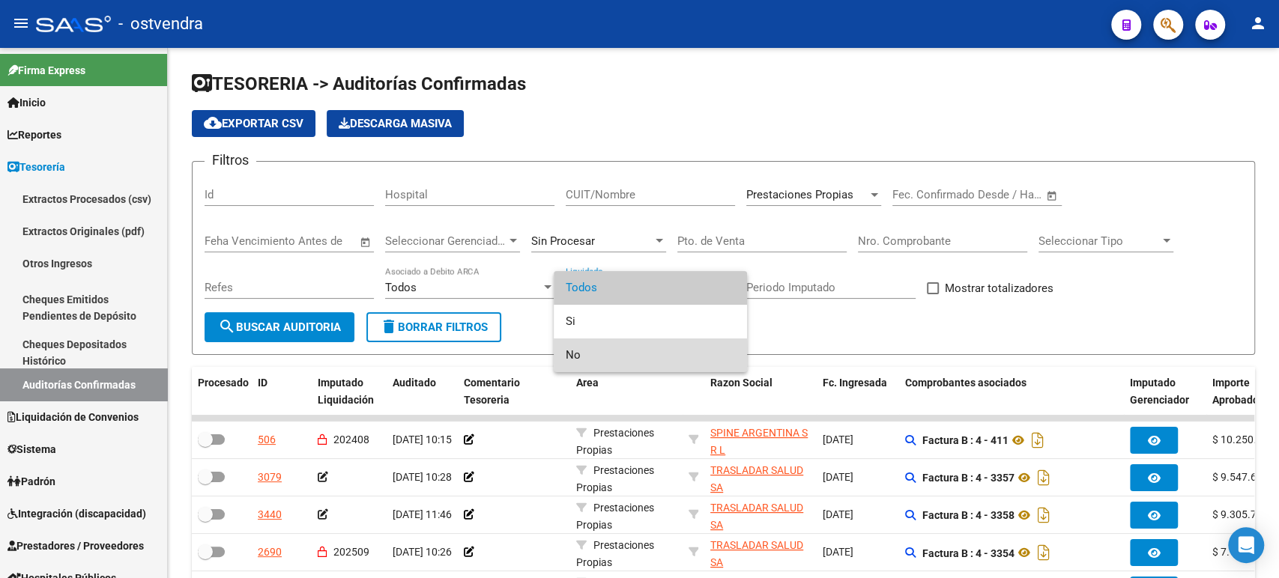
click at [589, 354] on span "No" at bounding box center [650, 356] width 169 height 34
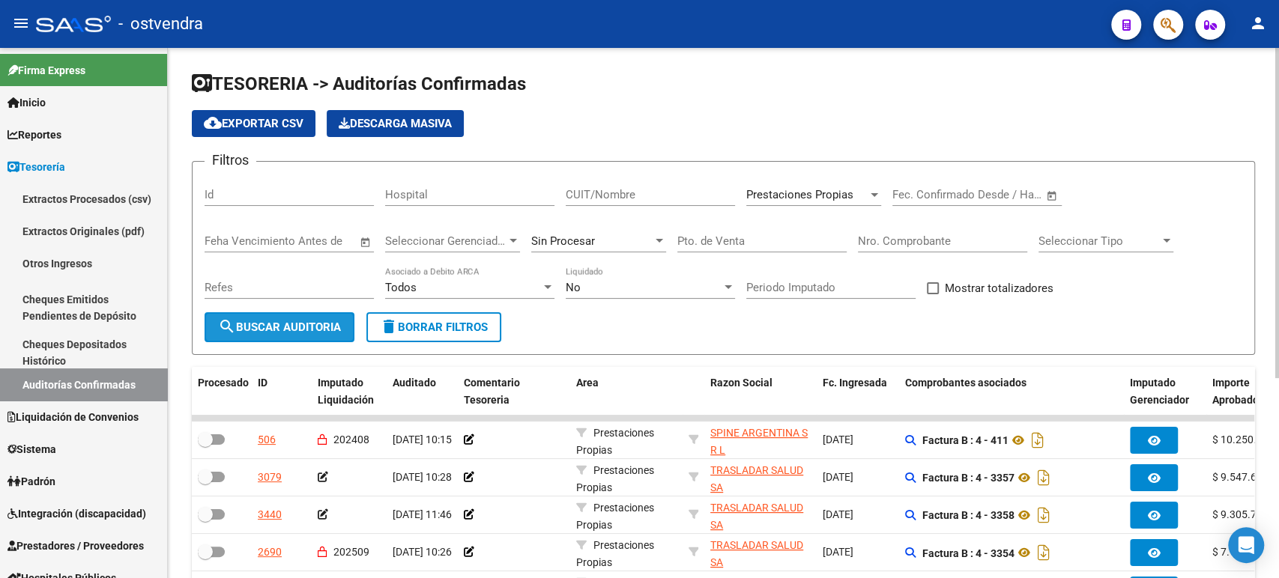
click at [280, 328] on span "search Buscar Auditoria" at bounding box center [279, 327] width 123 height 13
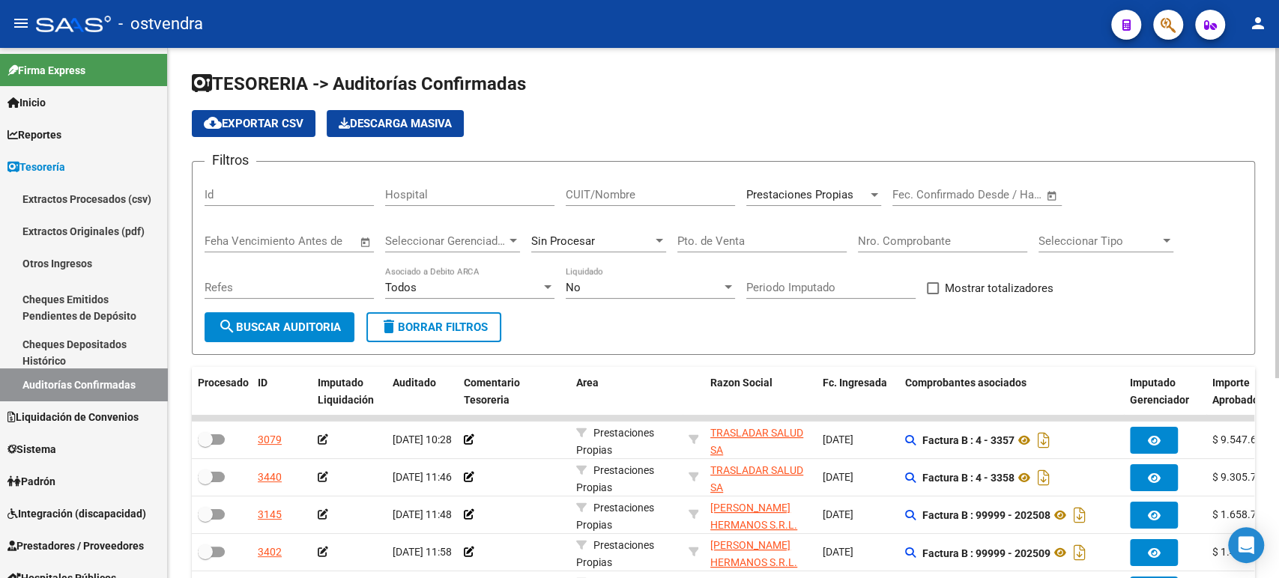
click at [300, 124] on span "cloud_download Exportar CSV" at bounding box center [254, 123] width 100 height 13
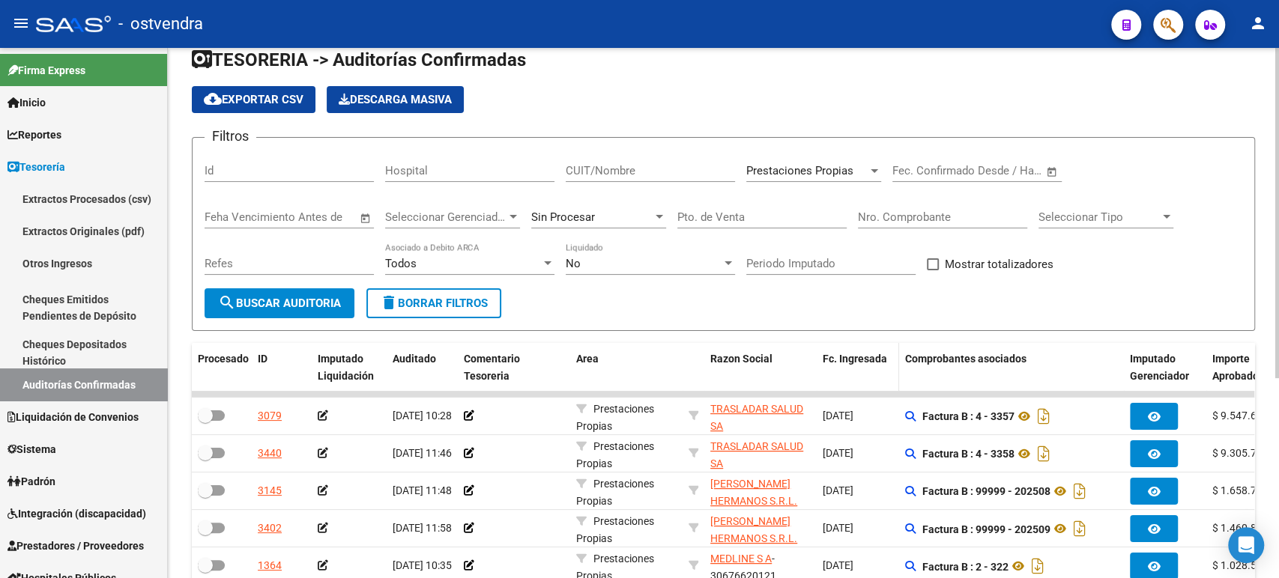
scroll to position [0, 0]
